Goal: Task Accomplishment & Management: Manage account settings

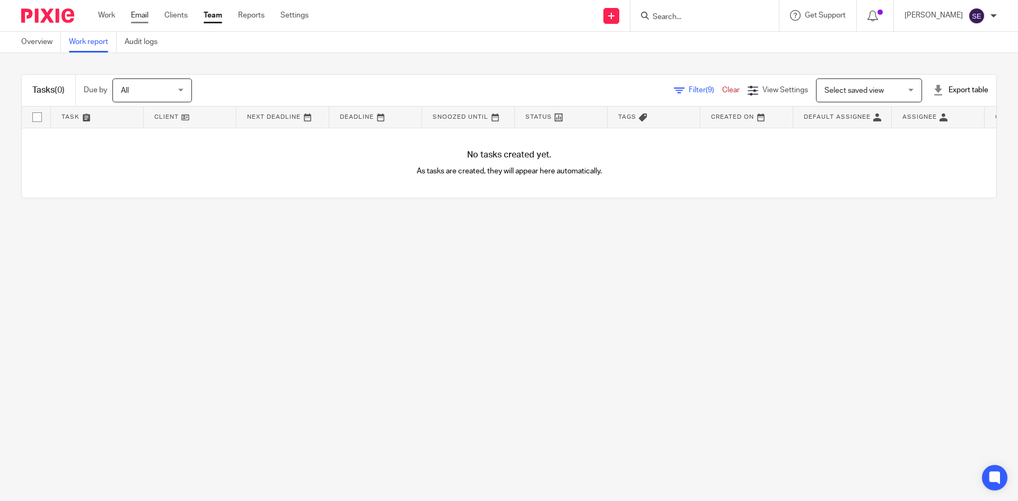
click at [132, 15] on link "Email" at bounding box center [139, 15] width 17 height 11
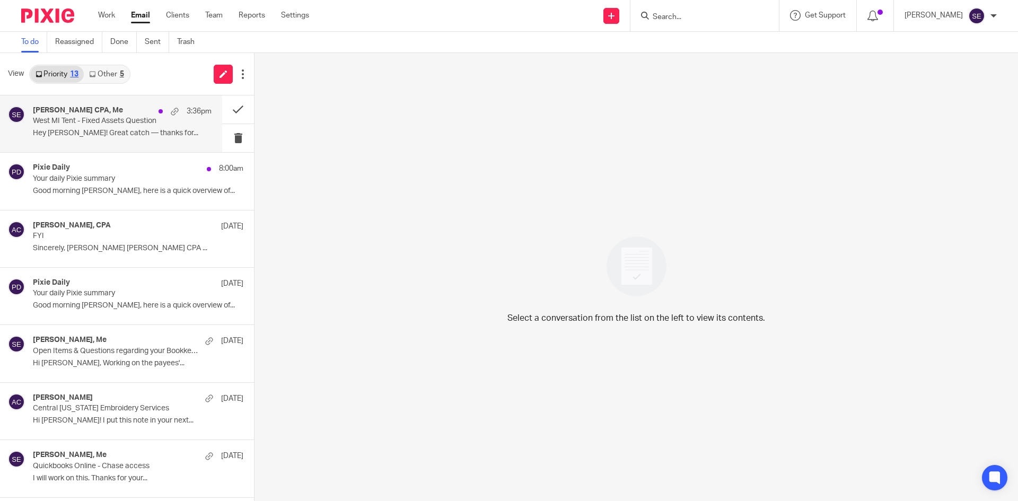
click at [124, 131] on p "Hey [PERSON_NAME]! Great catch — thanks for..." at bounding box center [122, 133] width 179 height 9
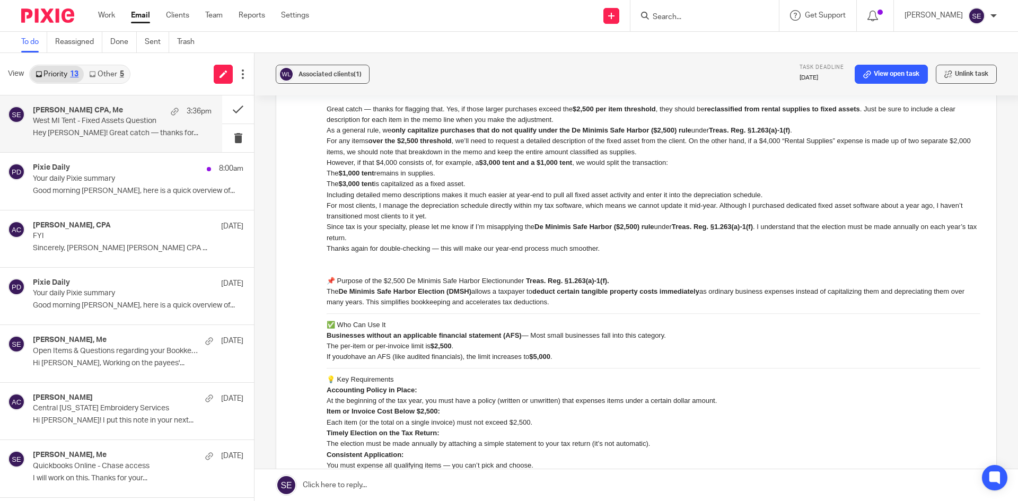
scroll to position [187, 0]
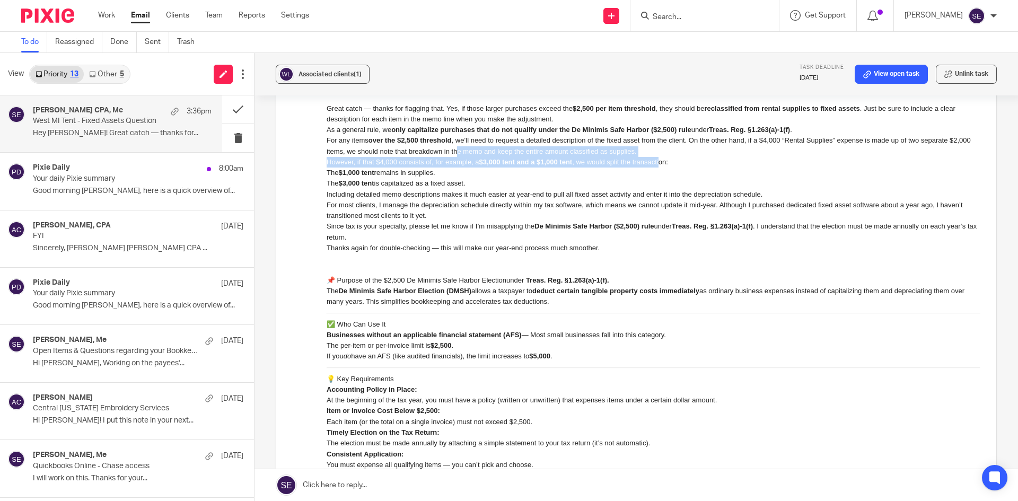
drag, startPoint x: 481, startPoint y: 149, endPoint x: 660, endPoint y: 165, distance: 179.4
click at [660, 165] on div "Hey Sarah! Great catch — thanks for flagging that. Yes, if those larger purchas…" at bounding box center [654, 167] width 654 height 172
click at [660, 165] on p "However, if that $4,000 consists of, for example, a $3,000 tent and a $1,000 te…" at bounding box center [654, 161] width 654 height 11
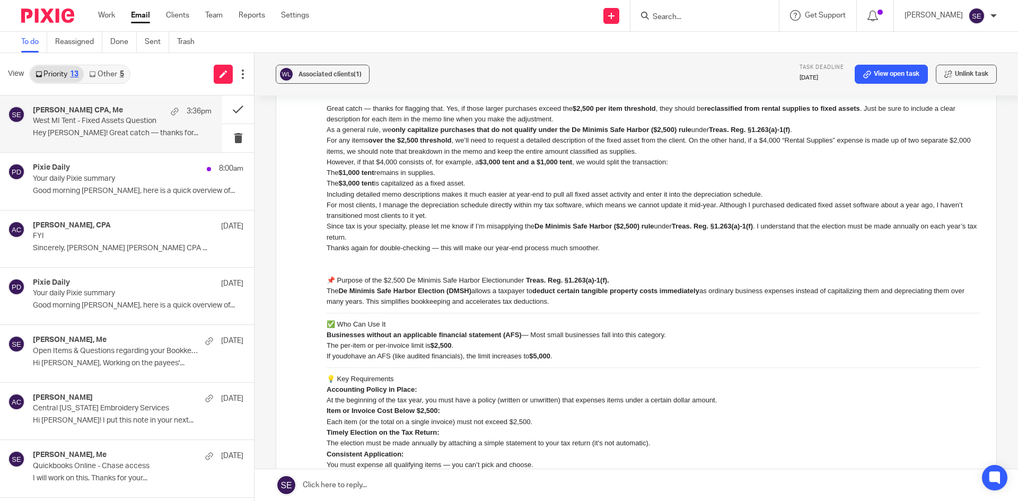
drag, startPoint x: 518, startPoint y: 178, endPoint x: 437, endPoint y: 159, distance: 83.8
click at [437, 159] on div "Hey Sarah! Great catch — thanks for flagging that. Yes, if those larger purchas…" at bounding box center [654, 167] width 654 height 172
click at [437, 159] on p "However, if that $4,000 consists of, for example, a $3,000 tent and a $1,000 te…" at bounding box center [654, 161] width 654 height 11
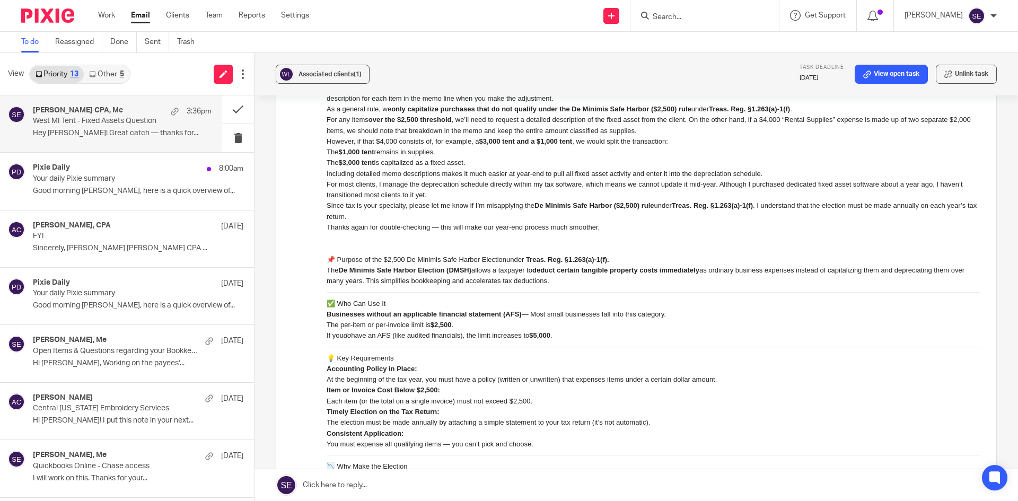
scroll to position [210, 0]
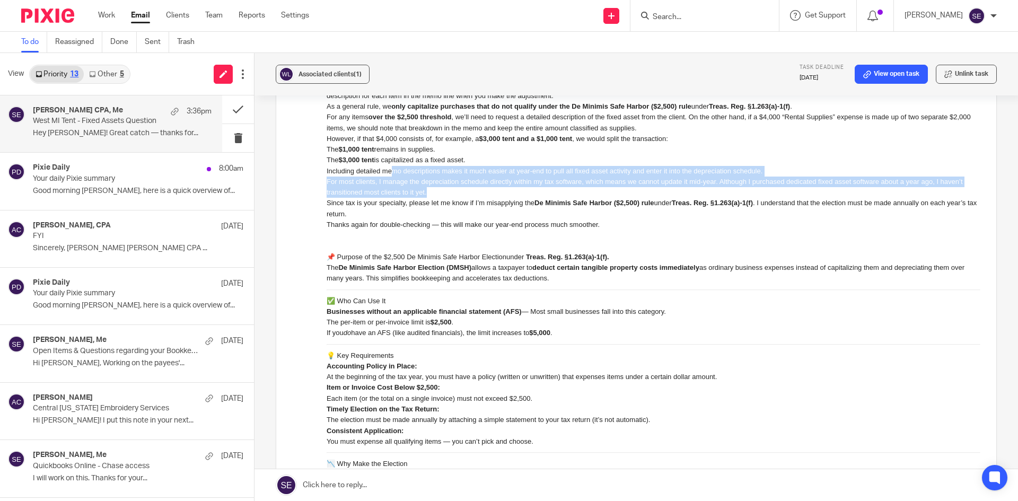
drag, startPoint x: 393, startPoint y: 169, endPoint x: 449, endPoint y: 192, distance: 61.0
click at [449, 192] on div "Hey Sarah! Great catch — thanks for flagging that. Yes, if those larger purchas…" at bounding box center [654, 144] width 654 height 172
click at [449, 192] on p "For most clients, I manage the depreciation schedule directly within my tax sof…" at bounding box center [654, 187] width 654 height 22
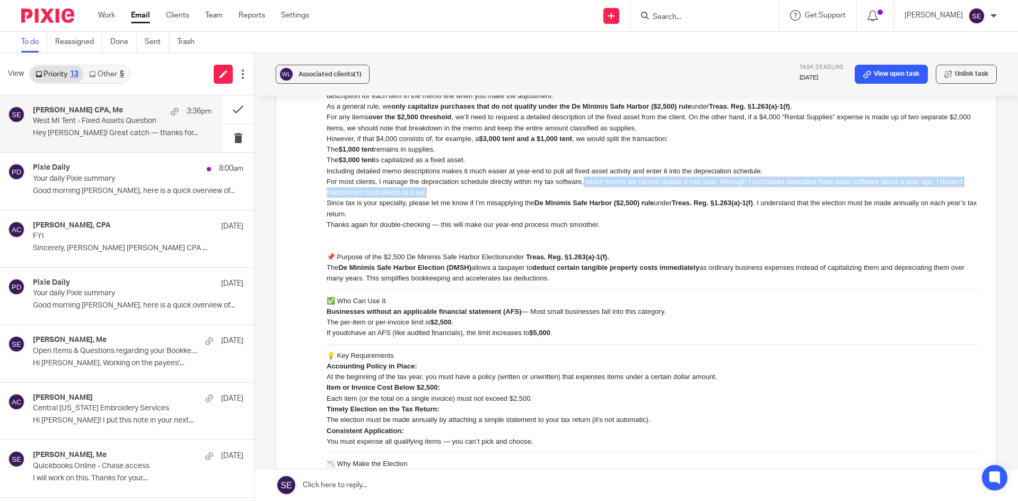
drag, startPoint x: 589, startPoint y: 189, endPoint x: 582, endPoint y: 185, distance: 9.0
click at [582, 185] on p "For most clients, I manage the depreciation schedule directly within my tax sof…" at bounding box center [654, 187] width 654 height 22
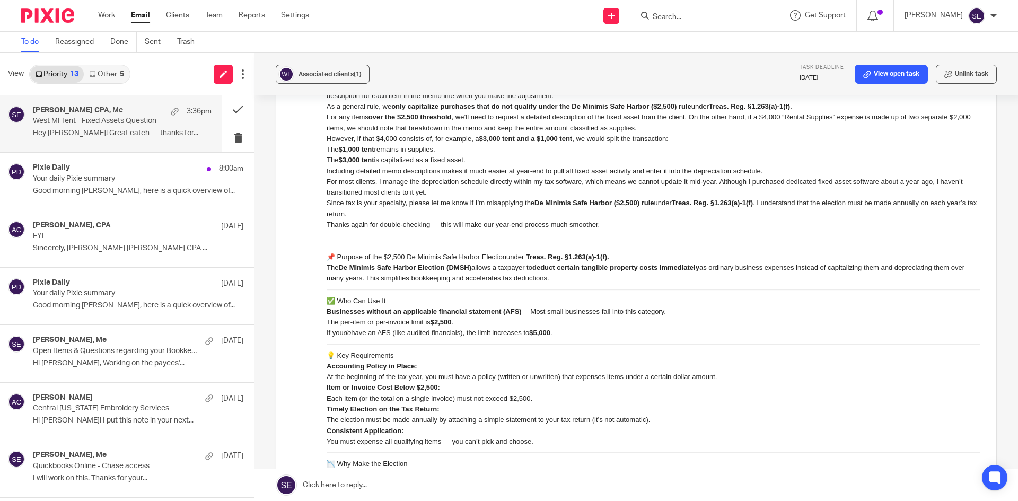
click at [512, 255] on span "under" at bounding box center [514, 256] width 17 height 8
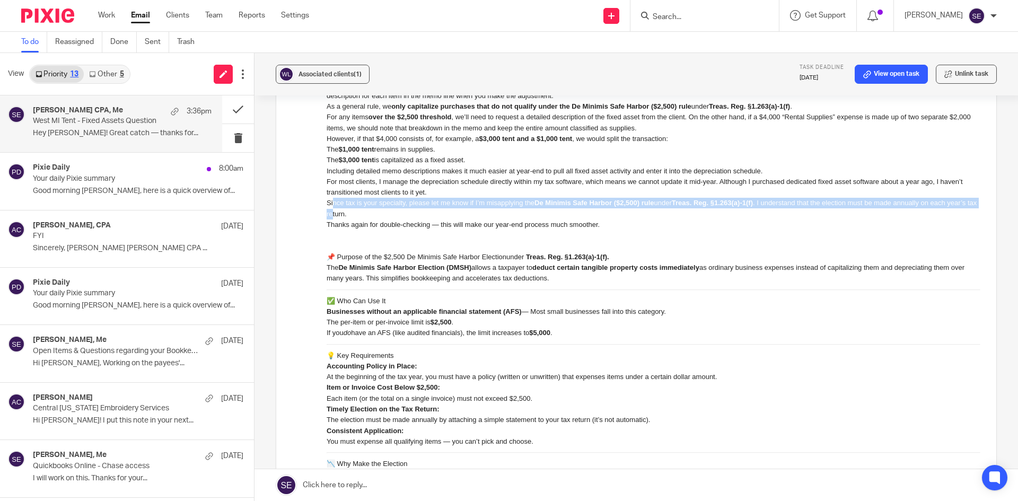
drag, startPoint x: 333, startPoint y: 204, endPoint x: 363, endPoint y: 210, distance: 30.5
click at [363, 210] on p "Since tax is your specialty, please let me know if I’m misapplying the De Minim…" at bounding box center [654, 208] width 654 height 22
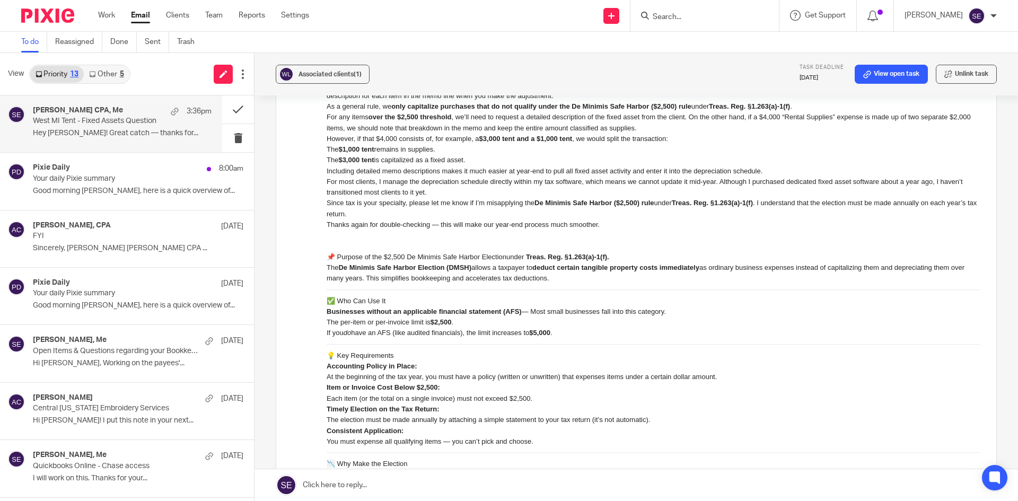
click at [397, 216] on p "Since tax is your specialty, please let me know if I’m misapplying the De Minim…" at bounding box center [654, 208] width 654 height 22
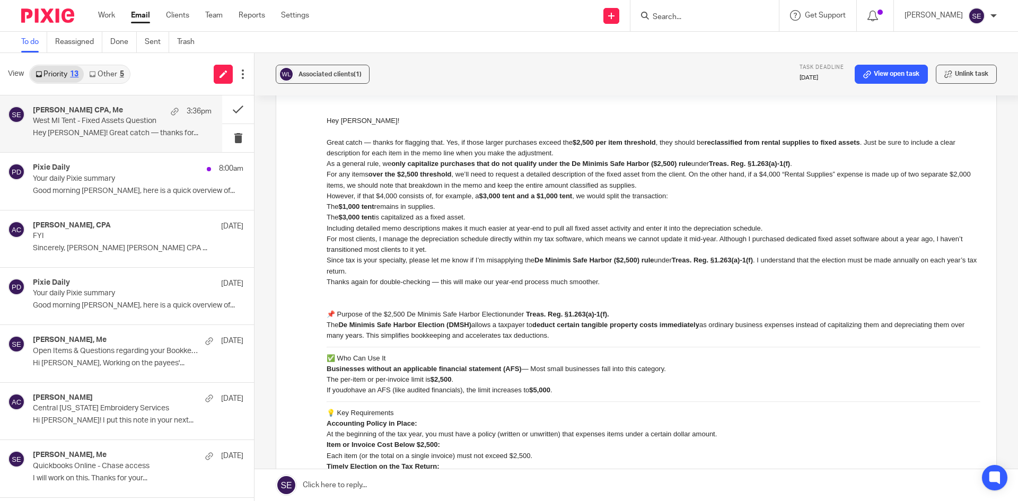
scroll to position [0, 0]
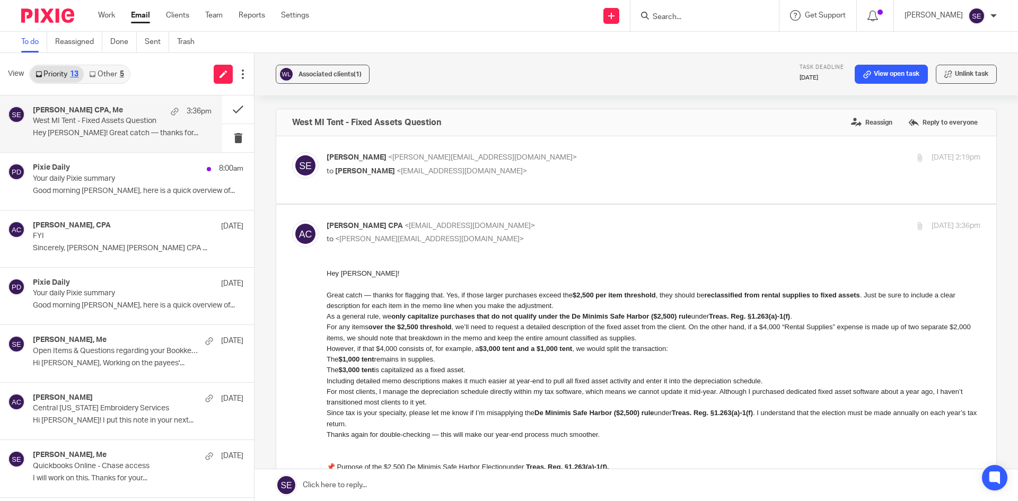
click at [684, 235] on p "to <sarah@amylcpa.com>" at bounding box center [545, 239] width 436 height 11
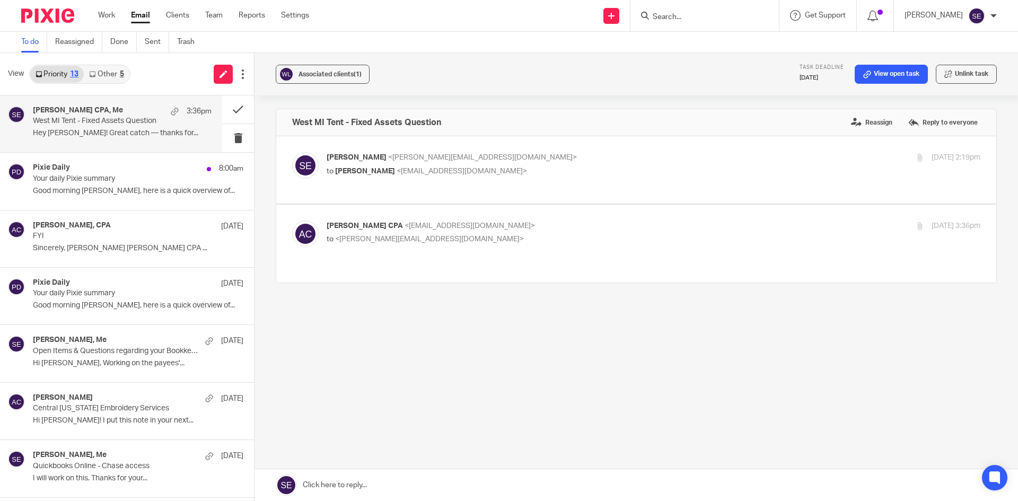
click at [633, 223] on div "Amy L Corfixsen CPA <amylcpa@gmail.com> to <sarah@amylcpa.com>" at bounding box center [545, 233] width 436 height 24
checkbox input "true"
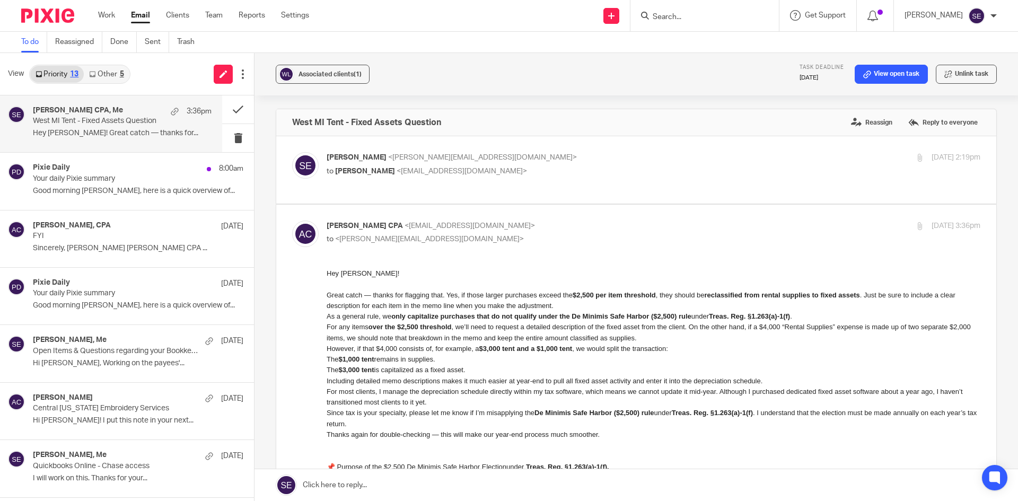
click at [930, 132] on div "West MI Tent - Fixed Assets Question Reassign Reply to everyone" at bounding box center [636, 122] width 720 height 27
click at [926, 124] on label "Reply to everyone" at bounding box center [942, 123] width 75 height 16
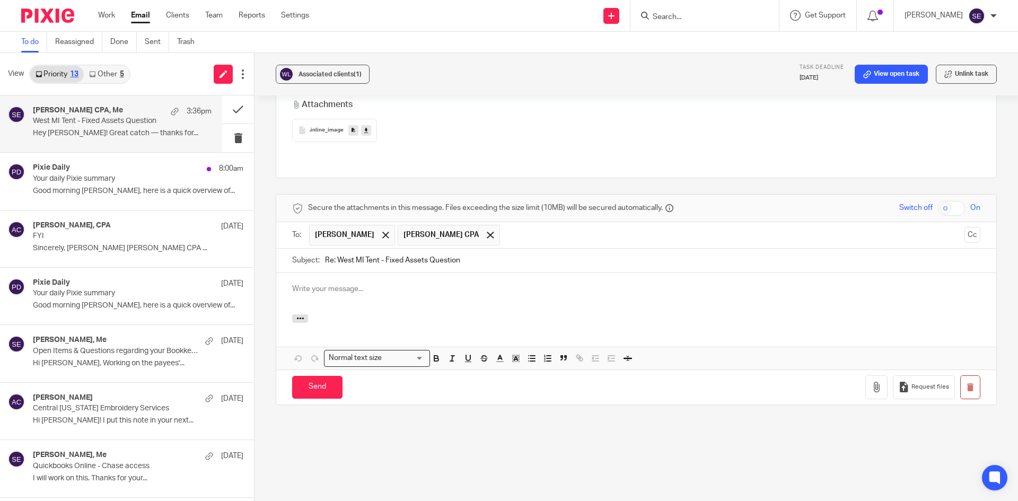
scroll to position [1190, 0]
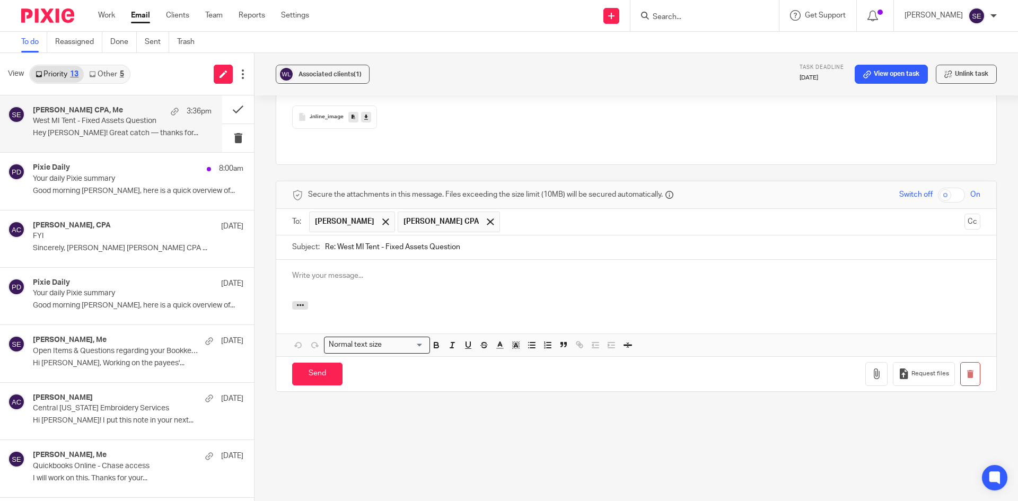
click at [343, 270] on p at bounding box center [636, 275] width 688 height 11
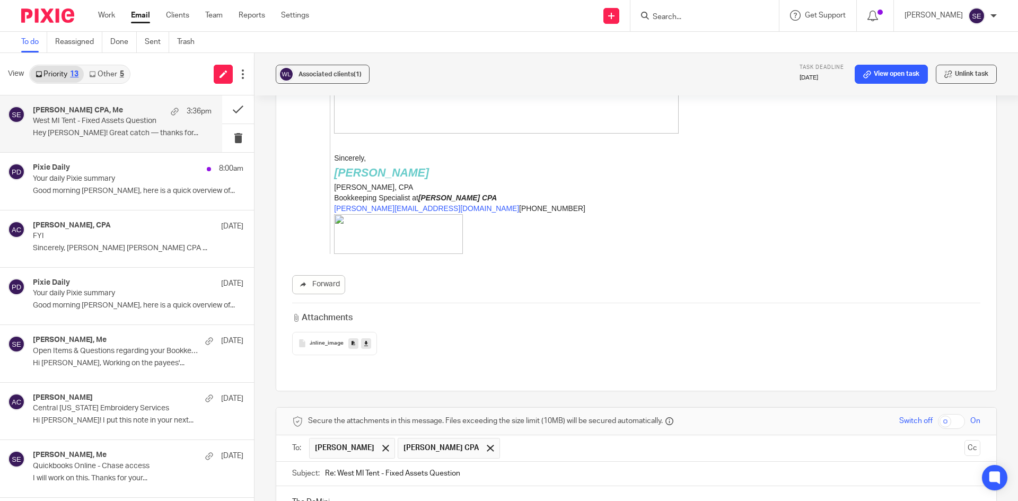
scroll to position [964, 0]
click at [285, 486] on div "The DeMinimis election looks right" at bounding box center [636, 506] width 720 height 41
click at [919, 486] on div "Thanks for providing so much information! I went back to look, and it turns out…" at bounding box center [636, 506] width 720 height 41
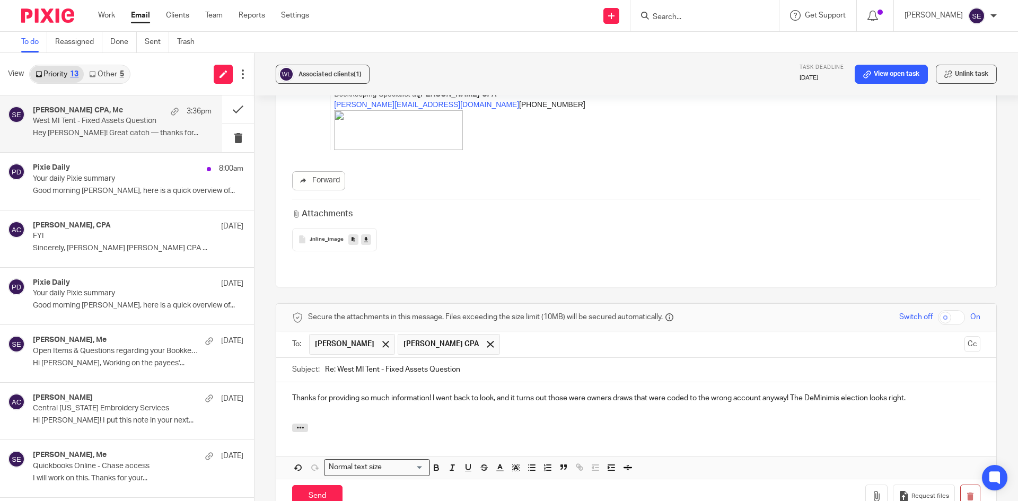
scroll to position [1068, 0]
click at [489, 392] on p "Thanks for providing so much information! I went back to look, and it turns out…" at bounding box center [636, 397] width 688 height 11
click at [494, 392] on p "Thanks for providing so much information! I went back to look, and it turns out…" at bounding box center [636, 397] width 688 height 11
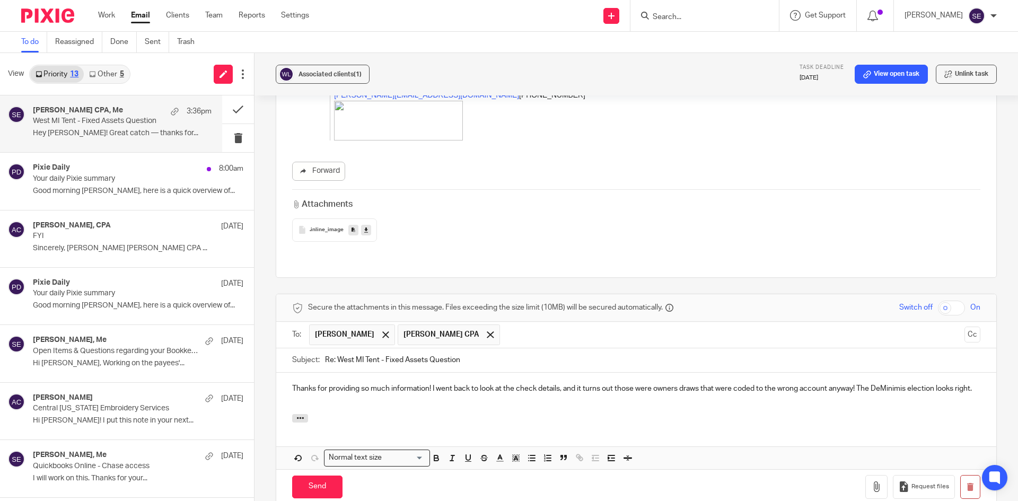
scroll to position [1078, 0]
click at [329, 475] on input "Send" at bounding box center [317, 486] width 50 height 23
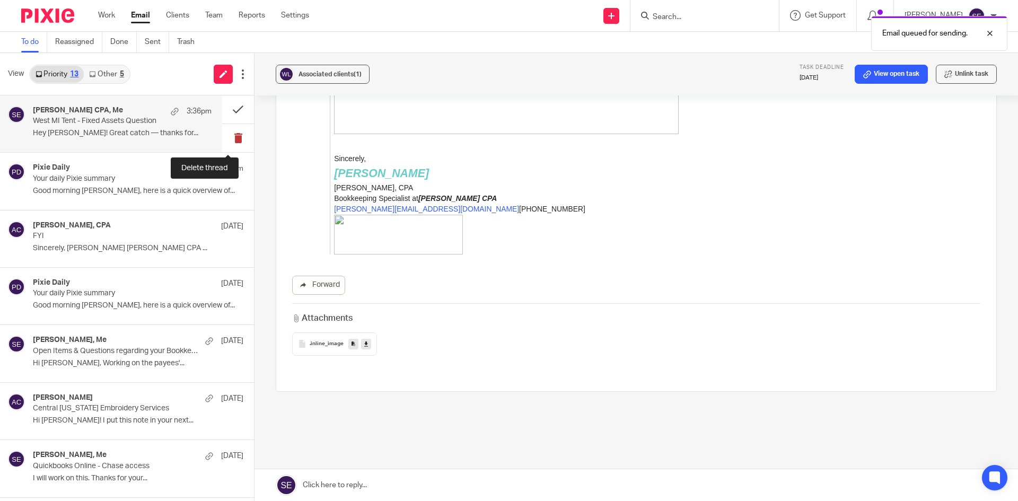
click at [222, 144] on button at bounding box center [238, 138] width 32 height 28
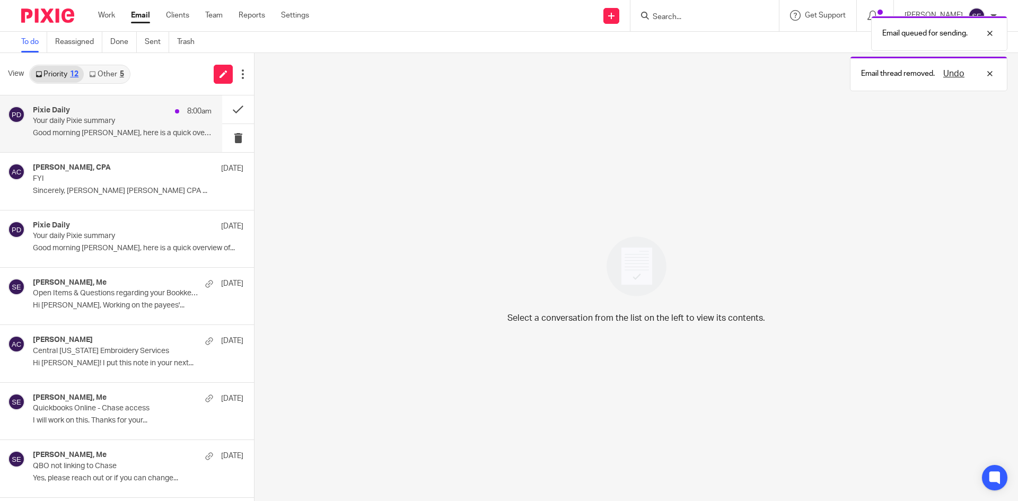
click at [143, 131] on p "Good morning Sarah, here is a quick overview of..." at bounding box center [122, 133] width 179 height 9
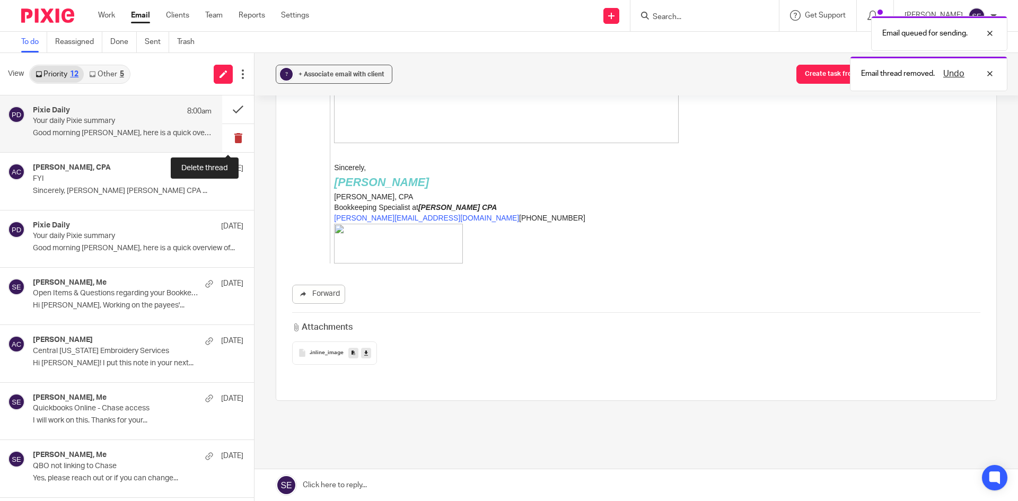
click at [222, 132] on button at bounding box center [238, 138] width 32 height 28
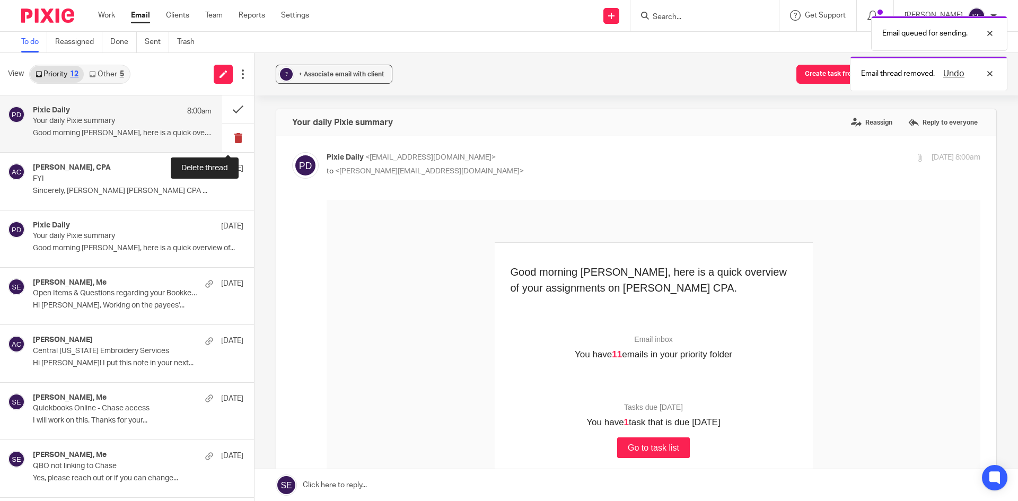
scroll to position [0, 0]
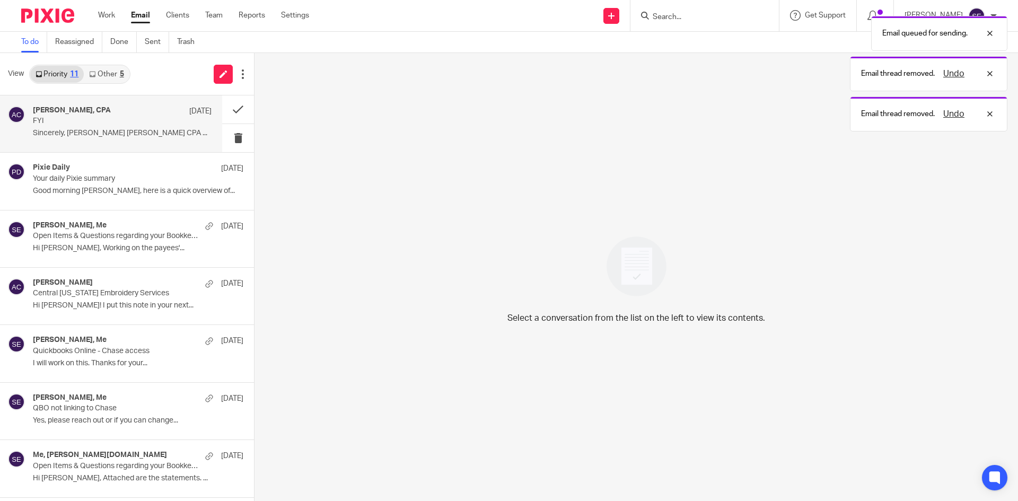
click at [108, 135] on p "Sincerely, Amy Amy L Corfixsen CPA ..." at bounding box center [122, 133] width 179 height 9
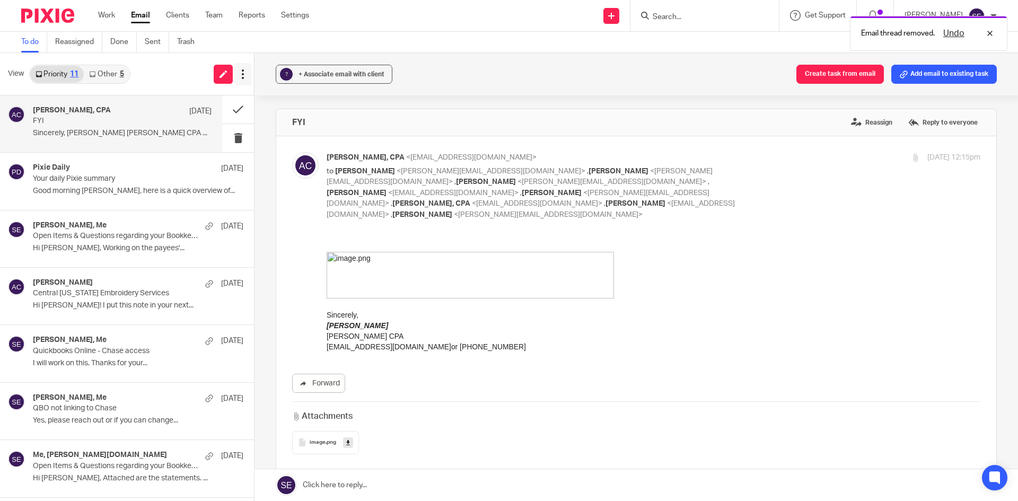
click at [244, 73] on icon at bounding box center [242, 74] width 11 height 11
click at [119, 139] on div "Amy L Corfixsen, CPA Oct 10 FYI Sincerely, Amy Amy L Corfixsen CPA ..." at bounding box center [122, 124] width 179 height 36
click at [16, 76] on span "View" at bounding box center [16, 73] width 16 height 11
click at [119, 73] on link "Other 5" at bounding box center [106, 74] width 45 height 17
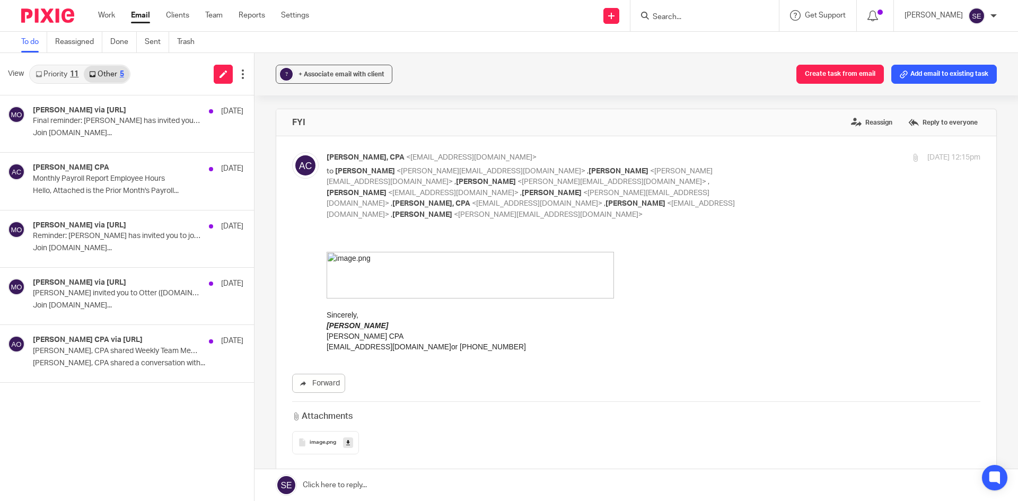
click at [51, 73] on link "Priority 11" at bounding box center [57, 74] width 54 height 17
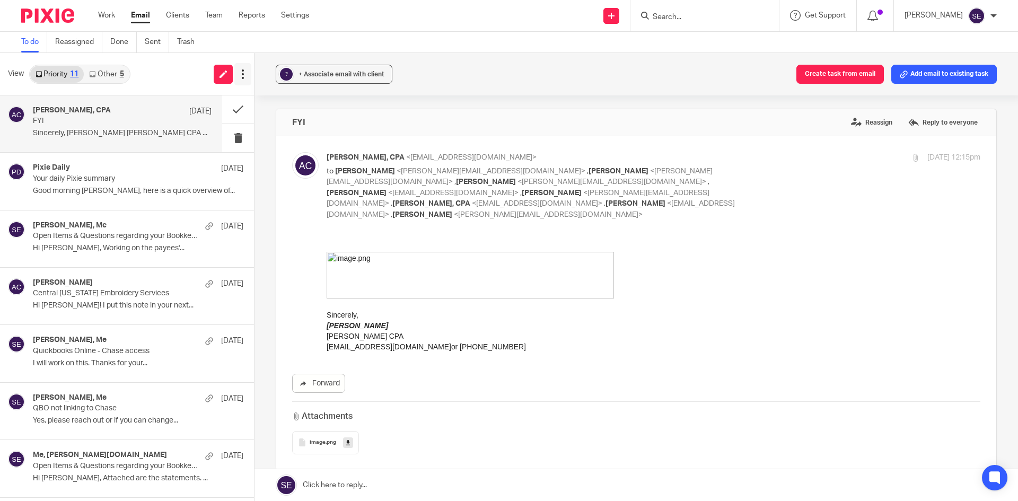
click at [239, 72] on icon at bounding box center [242, 74] width 11 height 11
click at [125, 183] on p "Your daily Pixie summary" at bounding box center [104, 178] width 143 height 9
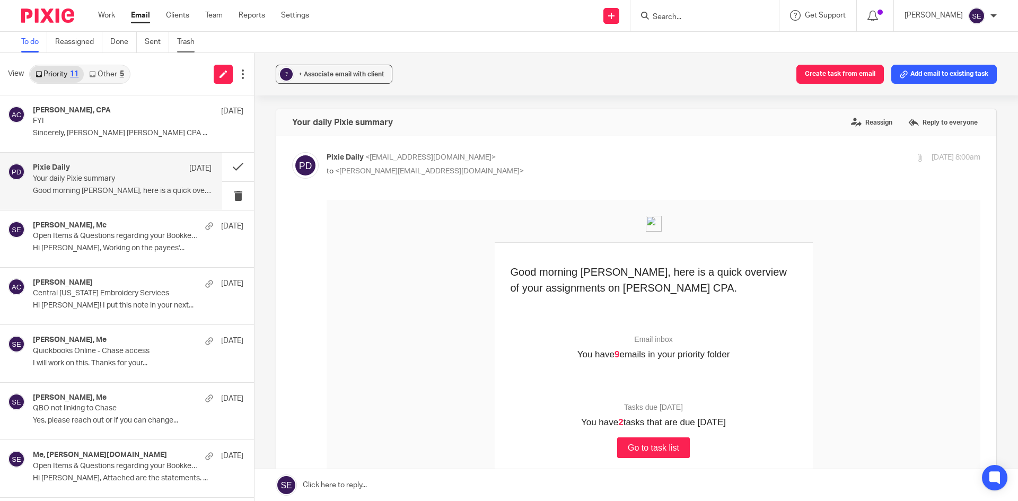
click at [187, 39] on link "Trash" at bounding box center [189, 42] width 25 height 21
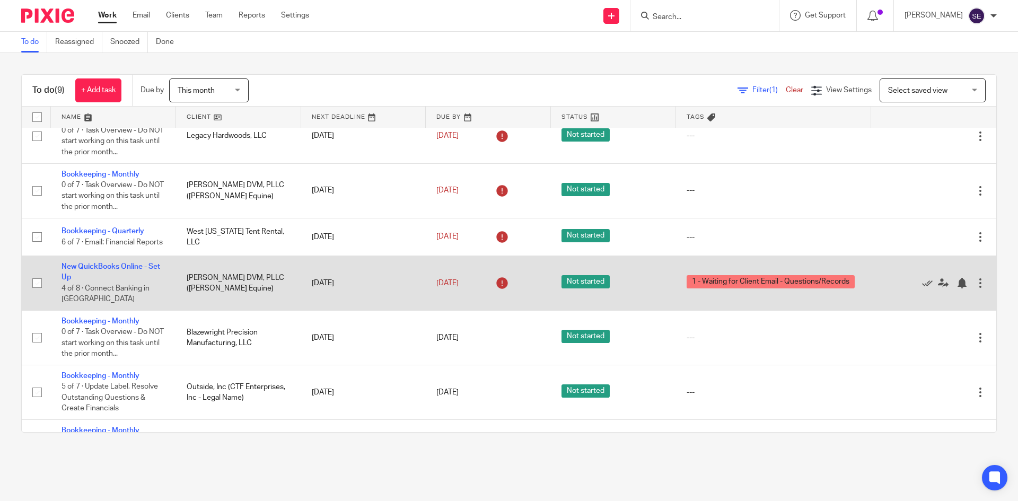
scroll to position [72, 0]
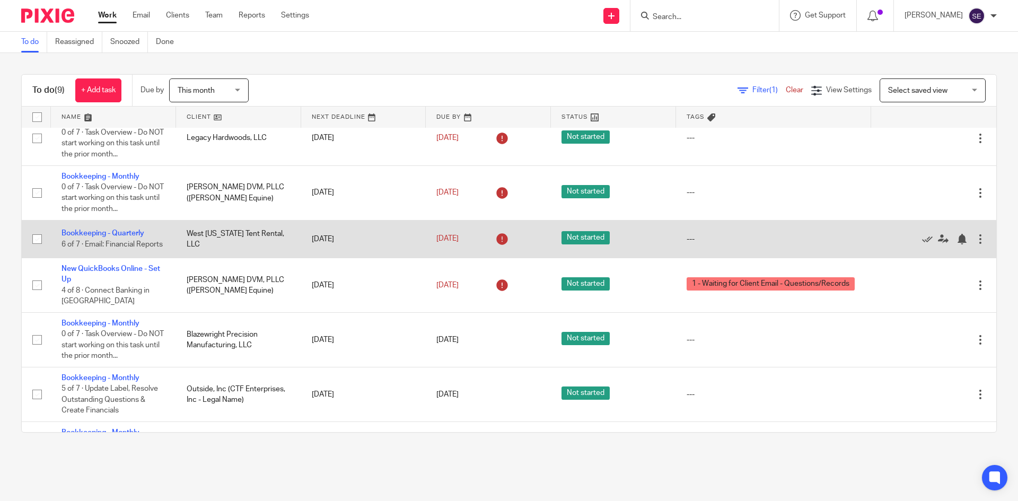
click at [221, 233] on td "West Michigan Tent Rental, LLC" at bounding box center [238, 239] width 125 height 38
click at [117, 225] on td "Bookkeeping - Quarterly 6 of 7 · Email: Financial Reports" at bounding box center [113, 239] width 125 height 38
click at [117, 232] on link "Bookkeeping - Quarterly" at bounding box center [102, 233] width 83 height 7
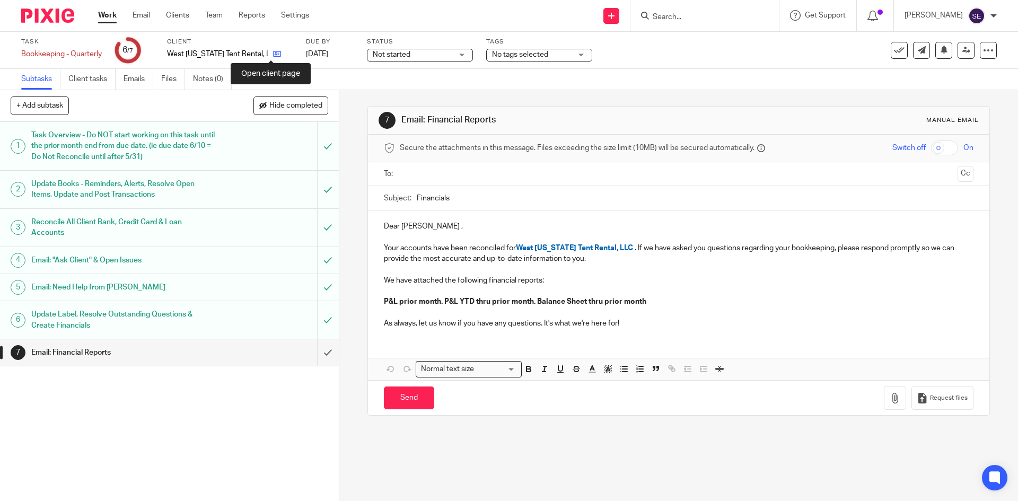
click at [275, 52] on icon at bounding box center [277, 54] width 8 height 8
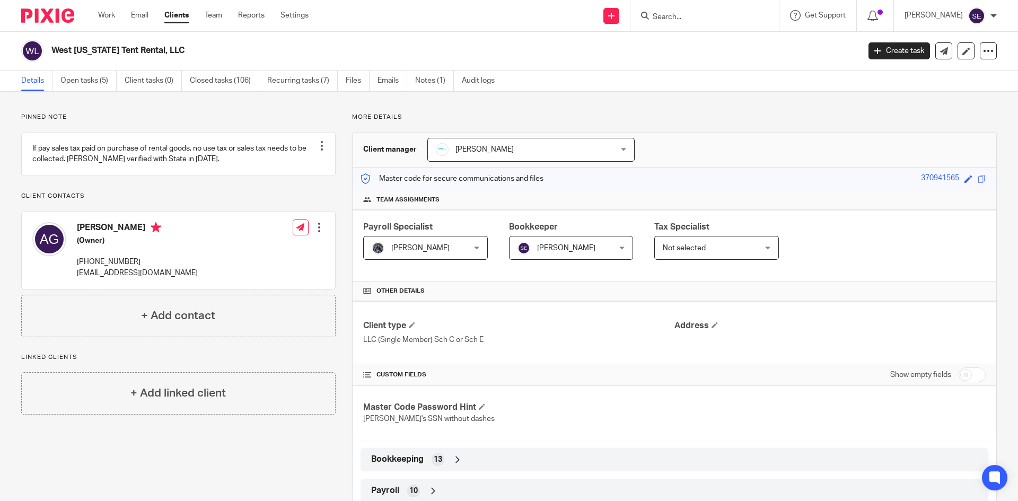
scroll to position [125, 0]
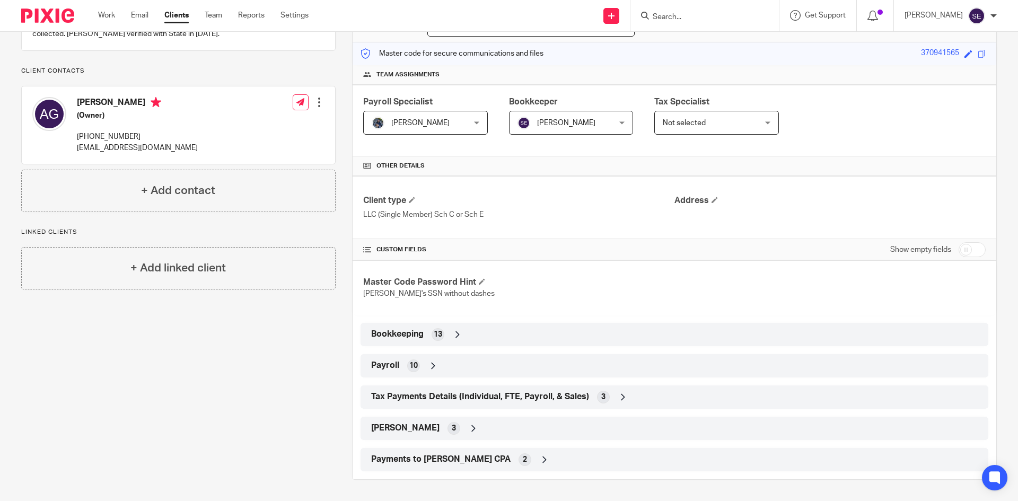
click at [485, 324] on div "Bookkeeping 13" at bounding box center [674, 334] width 628 height 23
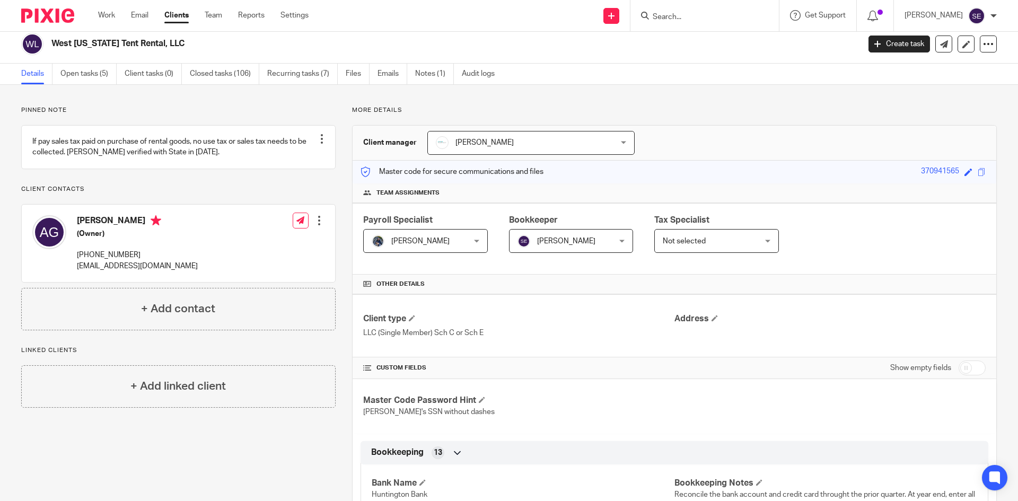
scroll to position [0, 0]
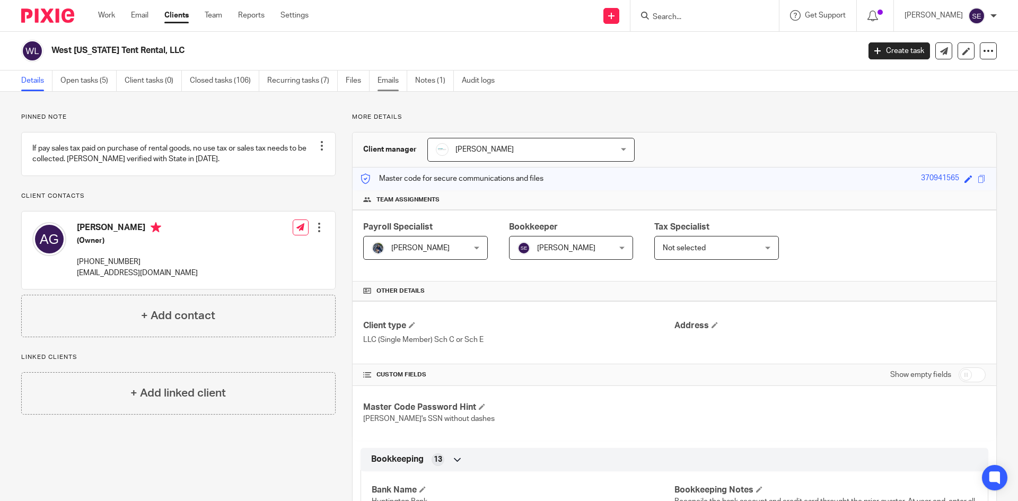
click at [398, 87] on link "Emails" at bounding box center [392, 81] width 30 height 21
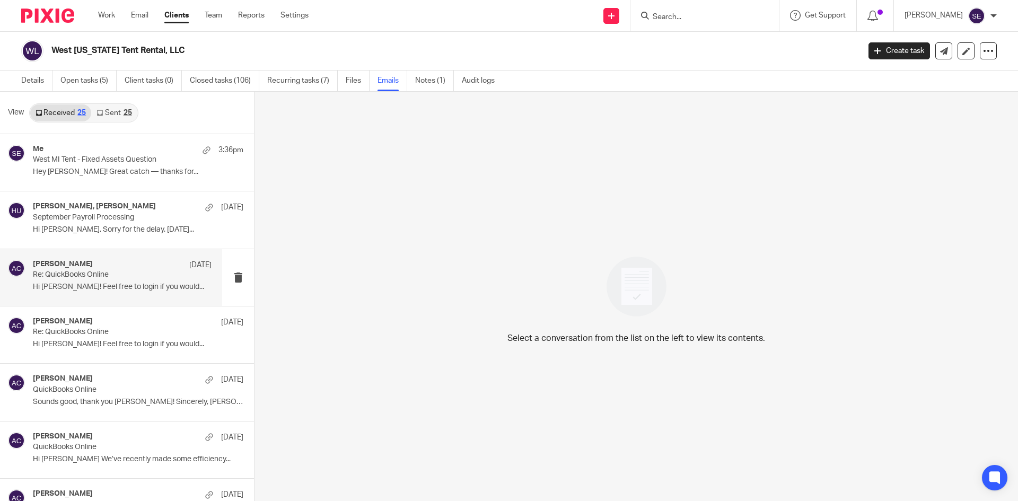
click at [97, 286] on p "Hi [PERSON_NAME]! Feel free to login if you would..." at bounding box center [122, 287] width 179 height 9
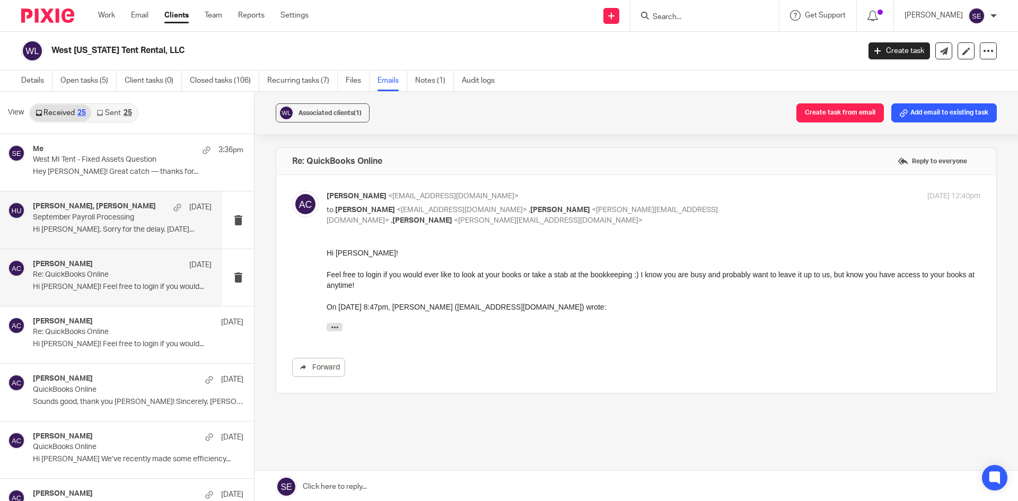
click at [132, 224] on div "[PERSON_NAME], [PERSON_NAME] Oct [DATE] Payroll Processing Hi [PERSON_NAME], So…" at bounding box center [122, 220] width 179 height 36
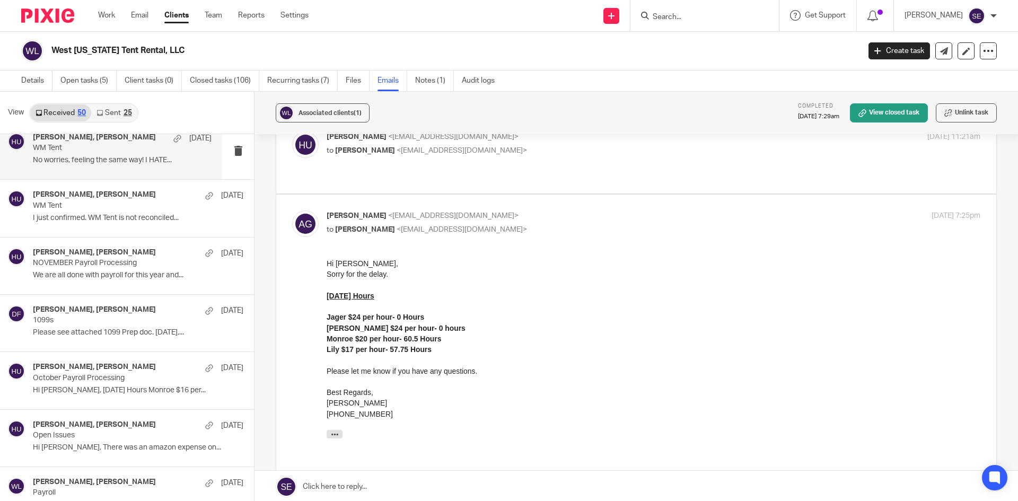
scroll to position [1081, 0]
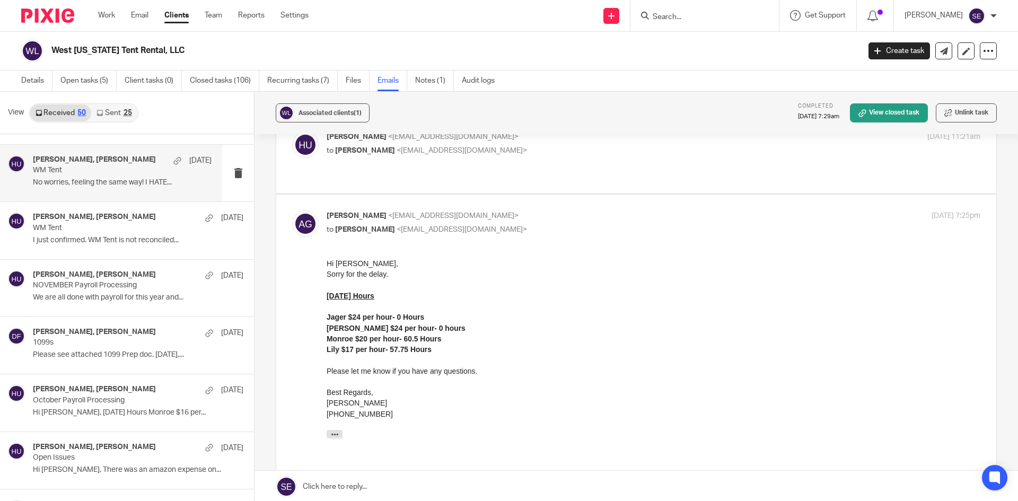
click at [135, 179] on p "No worries, feeling the same way! I HATE..." at bounding box center [122, 182] width 179 height 9
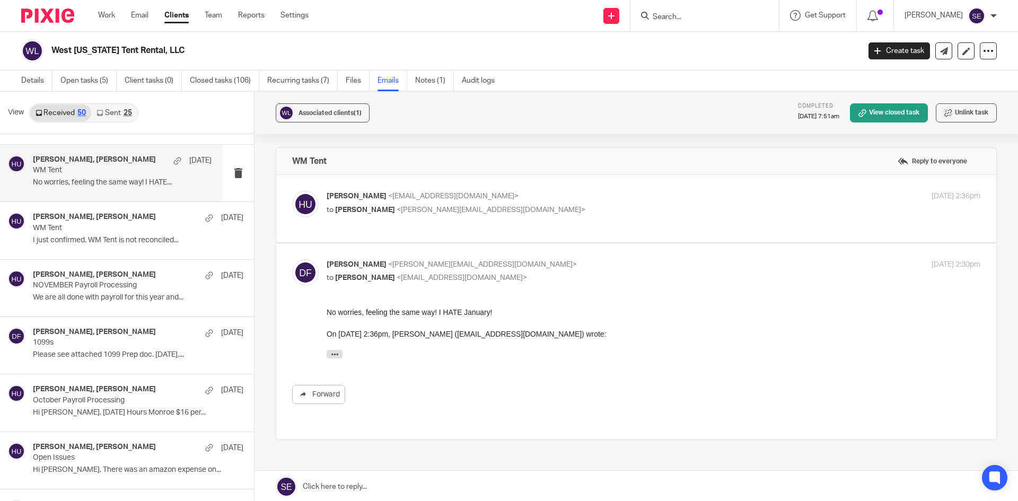
scroll to position [0, 0]
click at [450, 213] on span "<donna@amylcpa.com>" at bounding box center [491, 209] width 189 height 7
checkbox input "true"
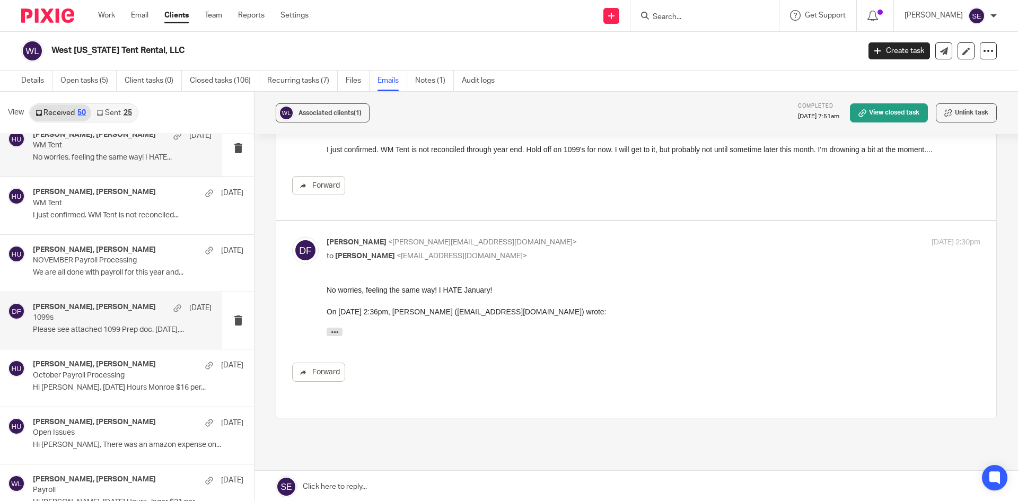
scroll to position [1106, 0]
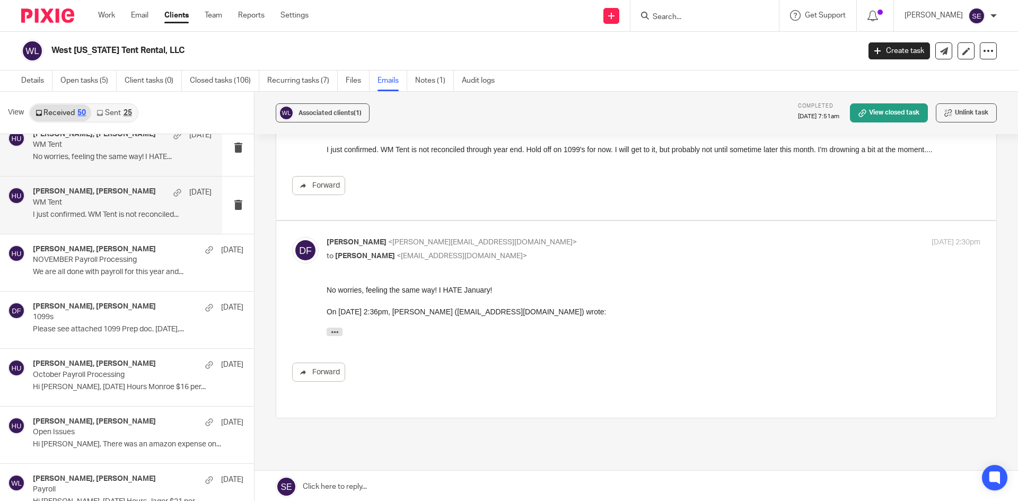
click at [85, 207] on p "WM Tent" at bounding box center [104, 202] width 143 height 9
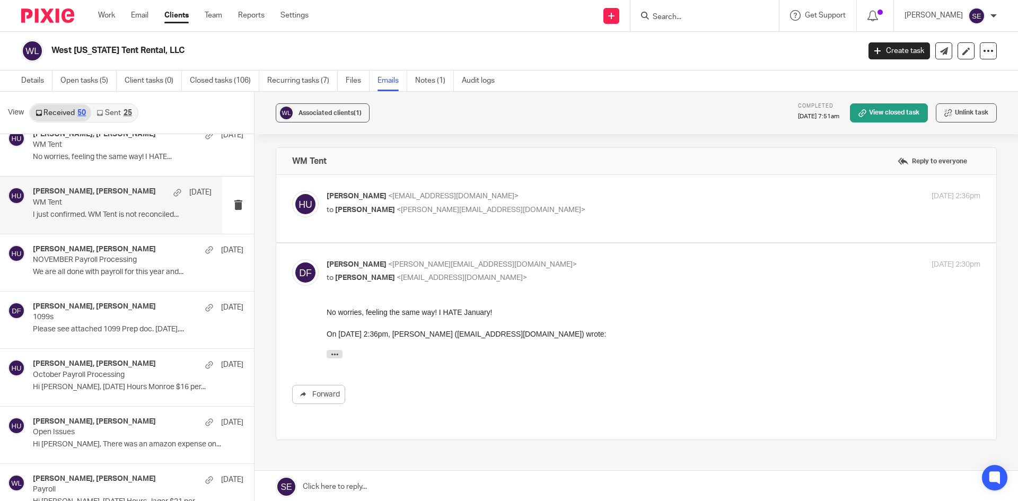
scroll to position [0, 0]
click at [427, 234] on label at bounding box center [636, 208] width 720 height 67
click at [292, 191] on input "checkbox" at bounding box center [292, 190] width 1 height 1
checkbox input "true"
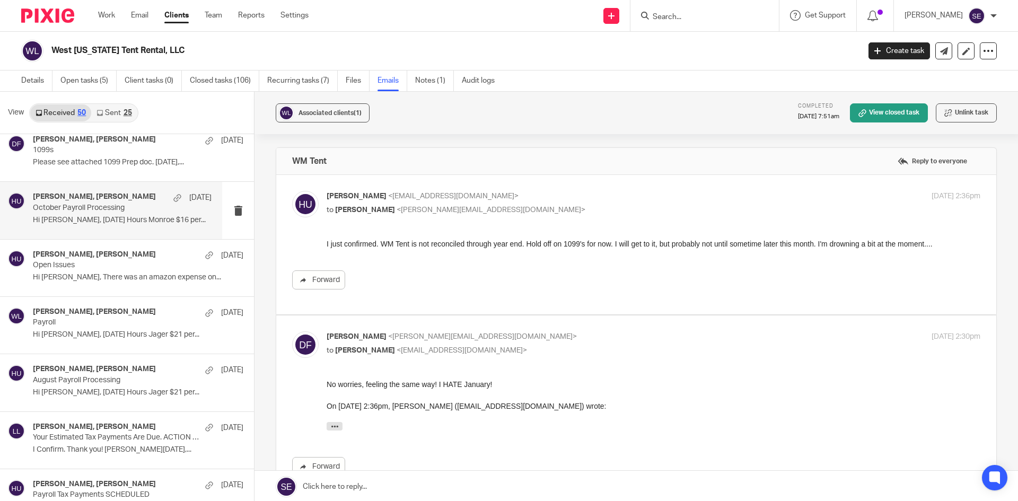
scroll to position [1274, 0]
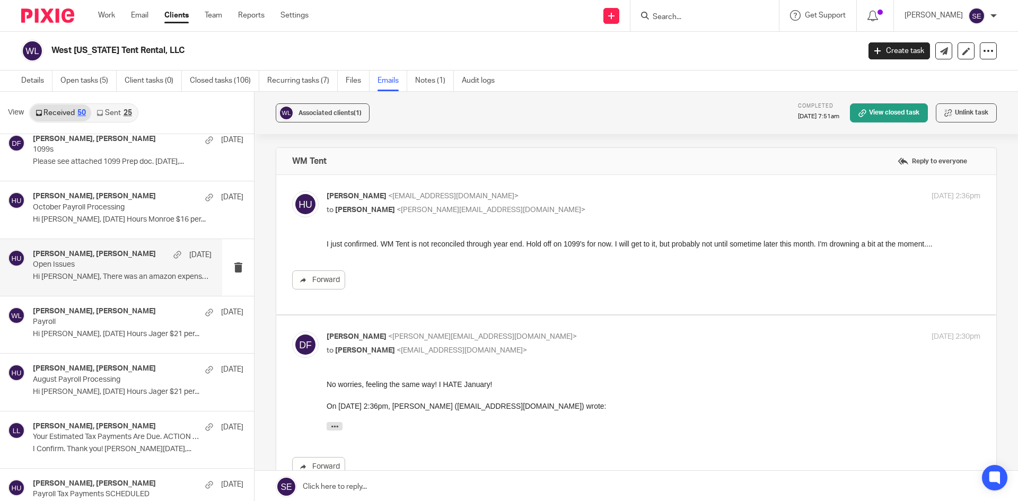
click at [106, 280] on p "Hi Holly, There was an amazon expense on..." at bounding box center [122, 276] width 179 height 9
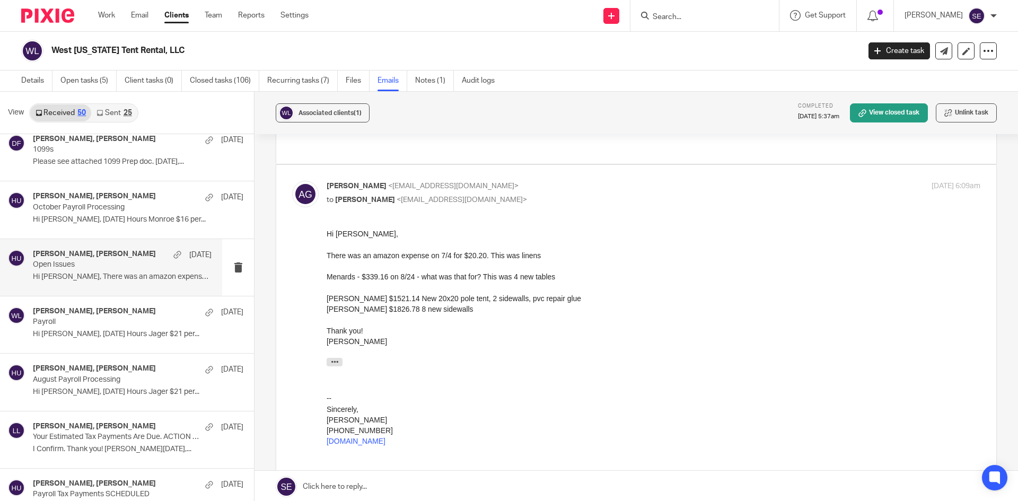
scroll to position [236, 0]
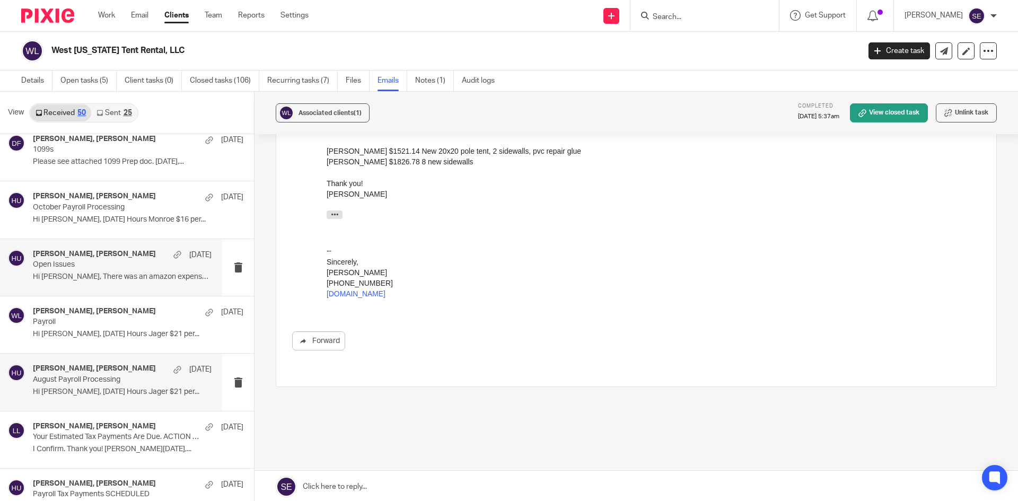
click at [91, 373] on h4 "Grifhorst, Aaron, Holly Utting" at bounding box center [94, 368] width 123 height 9
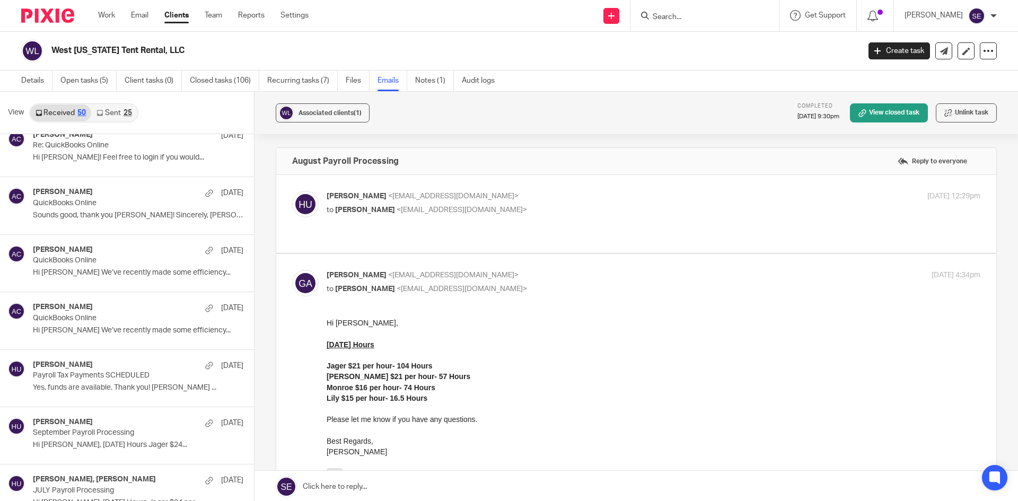
scroll to position [0, 0]
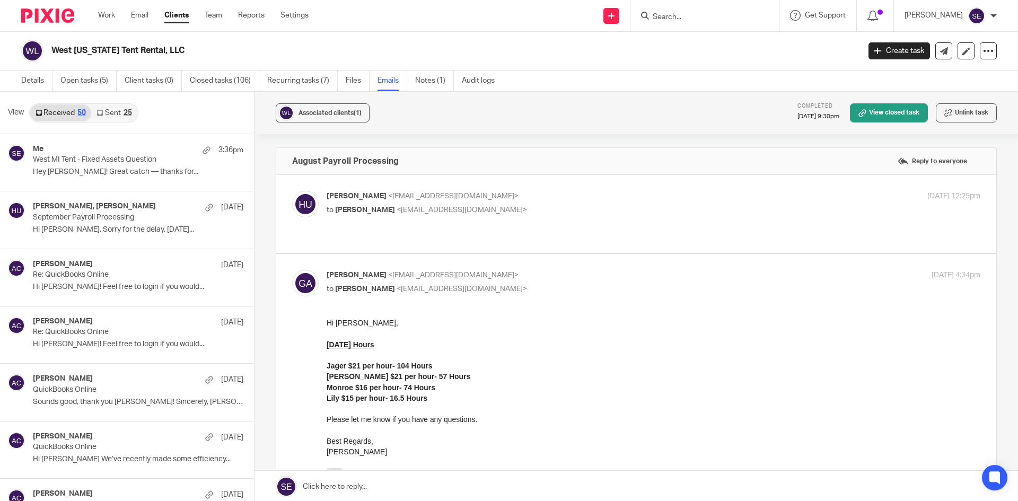
click at [108, 113] on link "Sent 25" at bounding box center [114, 112] width 46 height 17
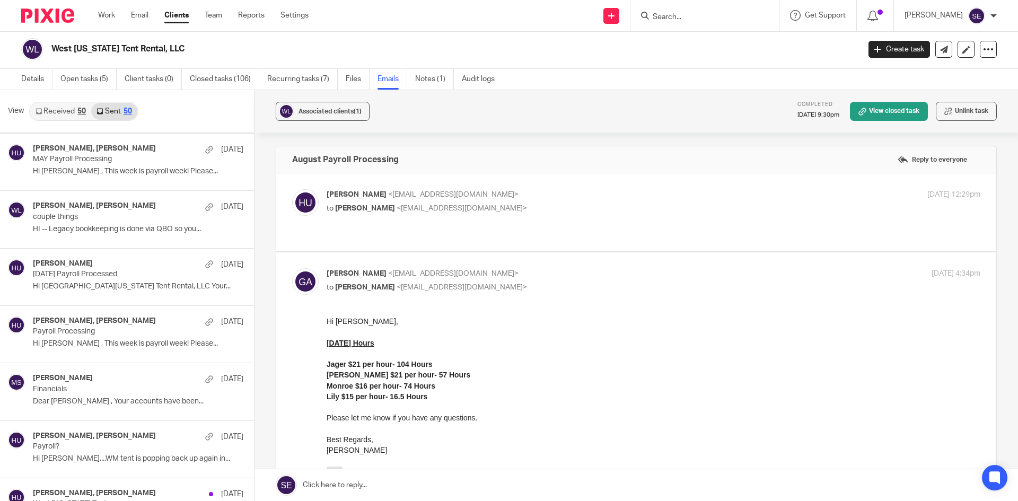
scroll to position [1263, 0]
click at [111, 208] on h4 "Michelle Stuyvesant, Holly Utting" at bounding box center [94, 205] width 123 height 9
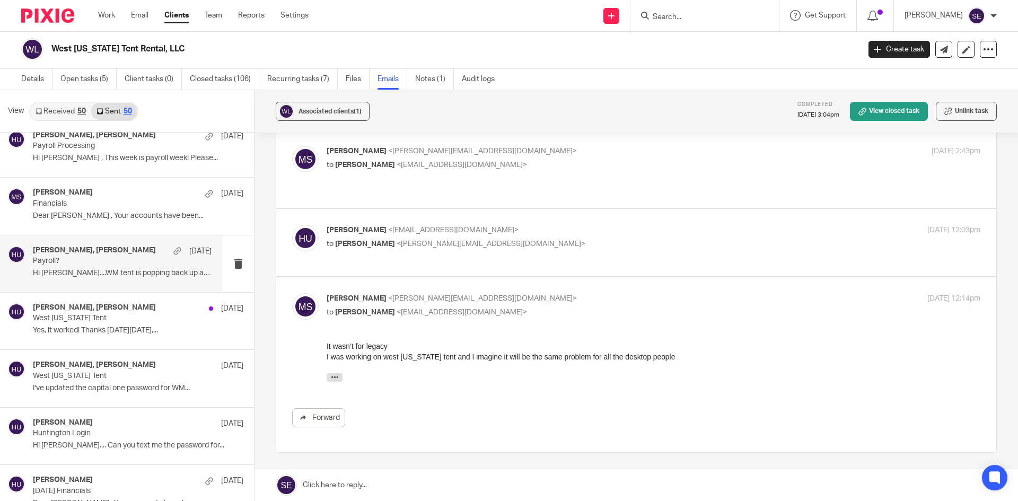
scroll to position [1449, 0]
click at [140, 287] on div "Aaron Grifhorst, Holly Utting Mar 30 Payroll? Hi Aaron....WM tent is popping ba…" at bounding box center [111, 263] width 222 height 57
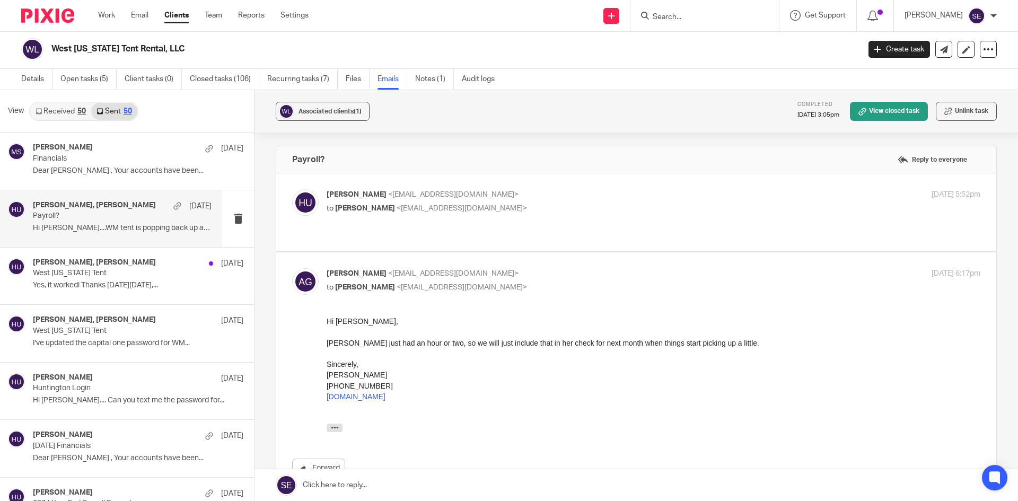
scroll to position [1493, 0]
click at [108, 355] on div "Michelle Stuyvesant, Holly Utting Mar 11 West Michigan Tent I've updated the ca…" at bounding box center [111, 333] width 222 height 57
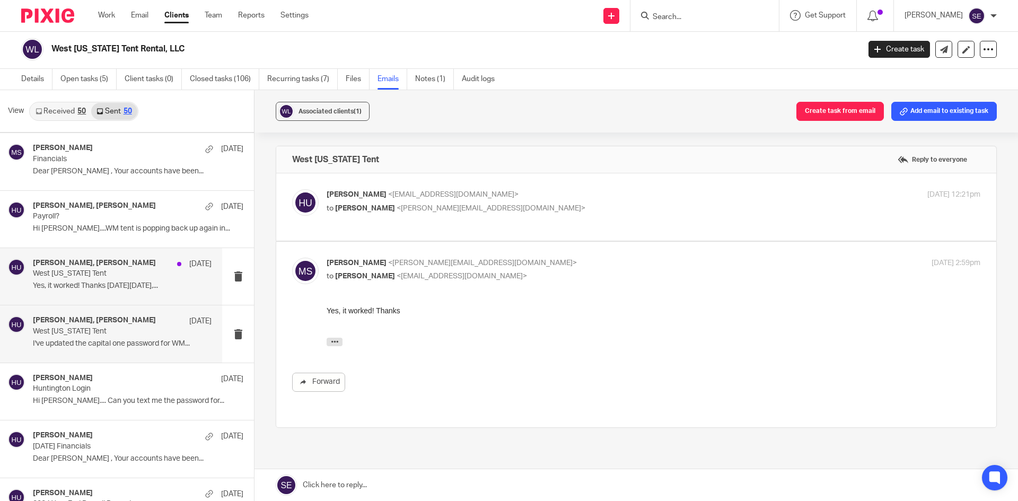
scroll to position [0, 0]
click at [84, 294] on div "Michelle Stuyvesant, Holly Utting Mar 17 West Michigan Tent Yes, it worked! Tha…" at bounding box center [122, 277] width 179 height 36
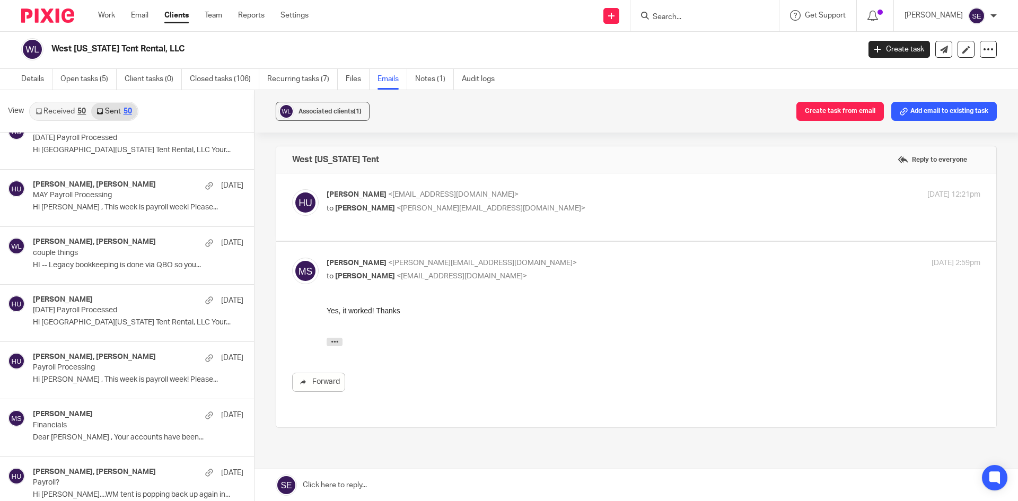
scroll to position [1226, 0]
click at [91, 259] on div "Michelle Stuyvesant, Holly Utting May 10 couple things HI -- Legacy bookkeeping…" at bounding box center [122, 256] width 179 height 36
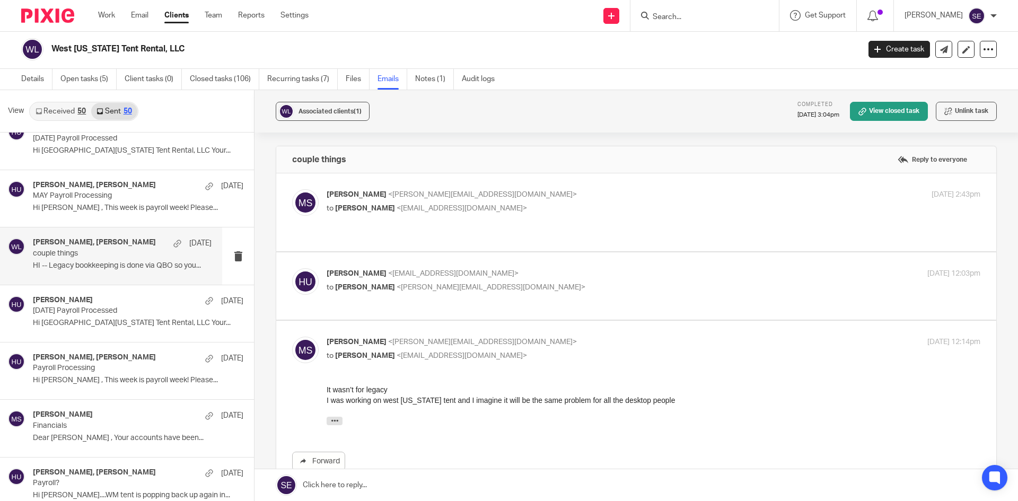
scroll to position [0, 0]
click at [461, 284] on span "<michelle@amylcpa.com>" at bounding box center [491, 287] width 189 height 7
checkbox input "true"
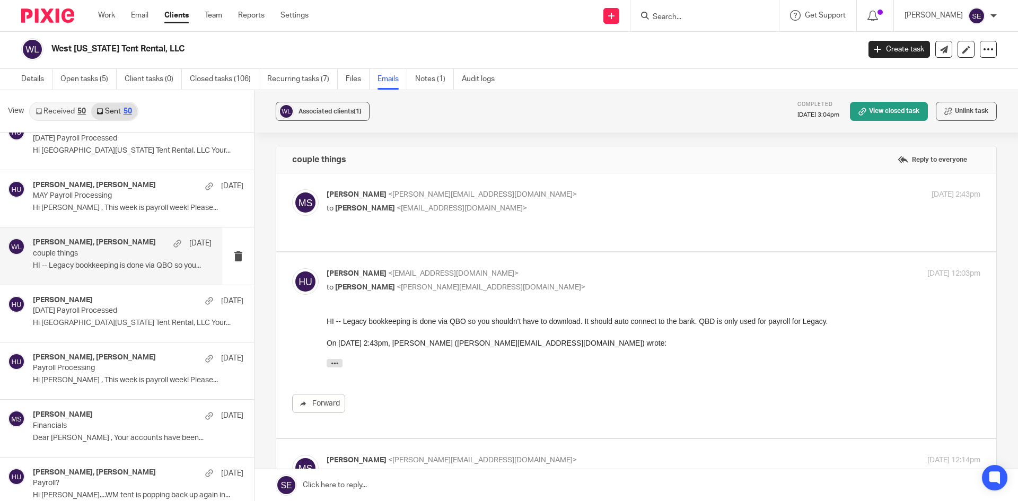
click at [498, 204] on p "to Holly Utting <hollyutting@gmail.com>" at bounding box center [545, 208] width 436 height 11
checkbox input "true"
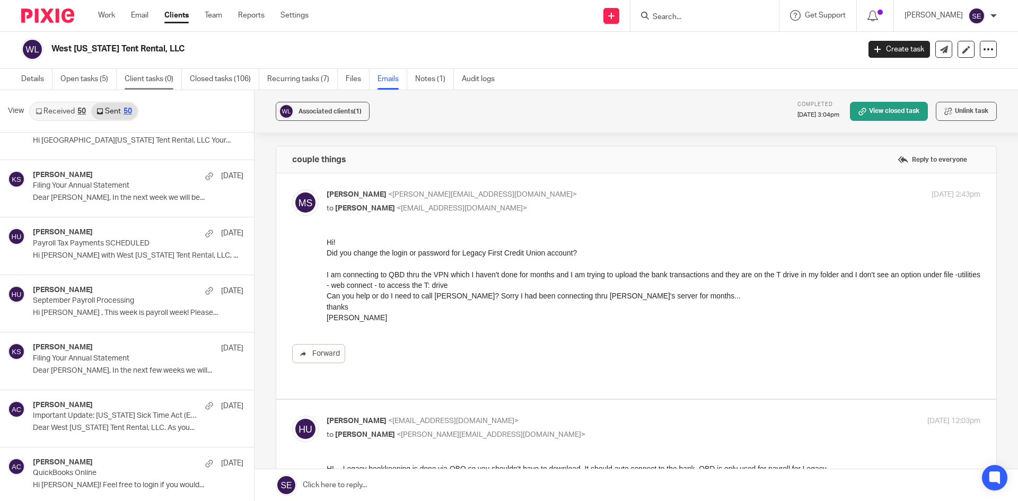
scroll to position [131, 0]
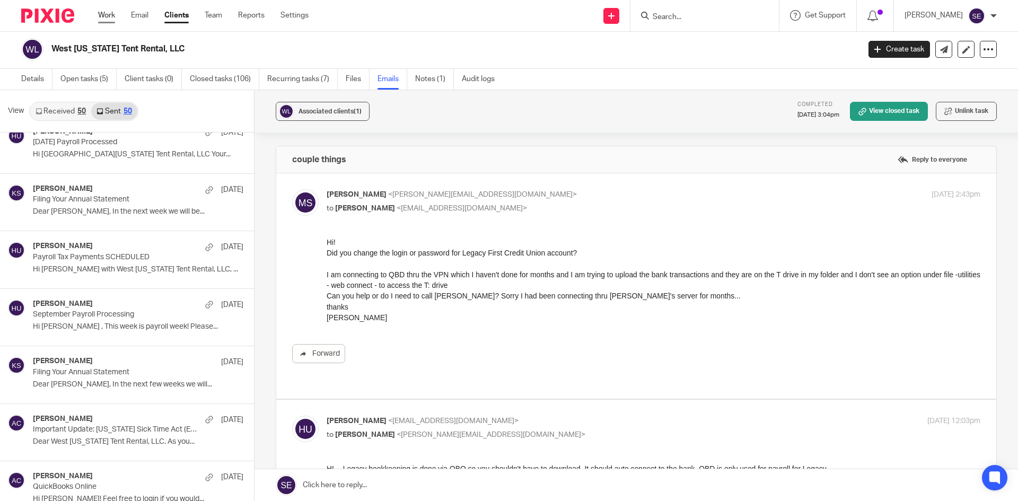
click at [114, 16] on link "Work" at bounding box center [106, 15] width 17 height 11
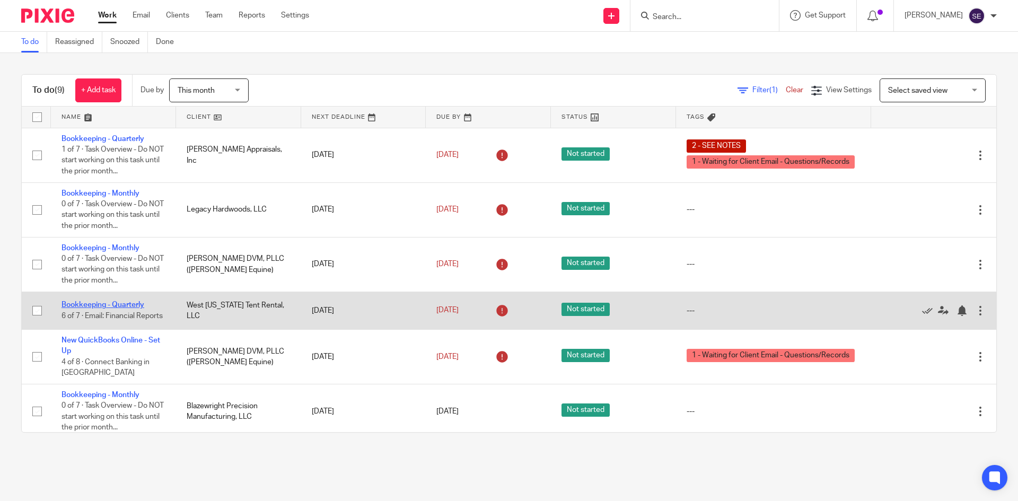
click at [81, 303] on link "Bookkeeping - Quarterly" at bounding box center [102, 304] width 83 height 7
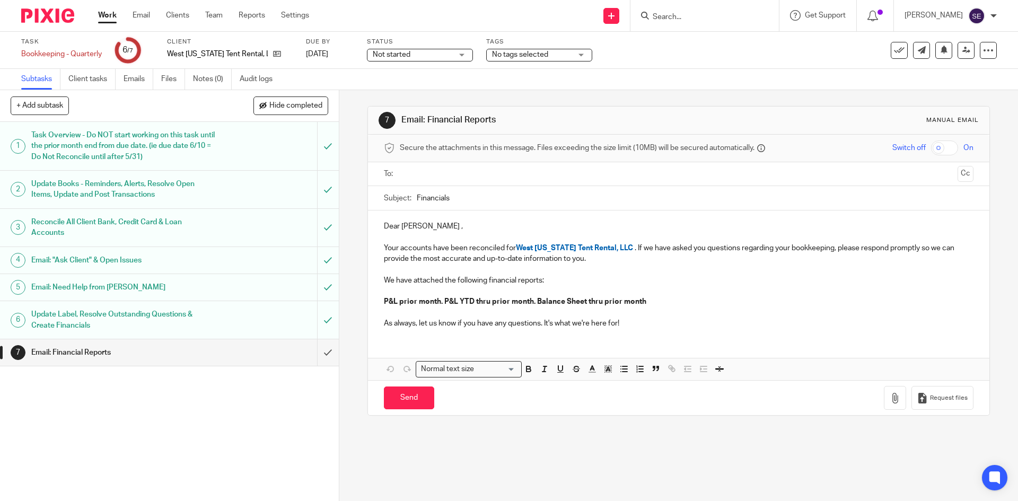
click at [196, 133] on h1 "Task Overview - Do NOT start working on this task until the prior month end fro…" at bounding box center [122, 146] width 183 height 38
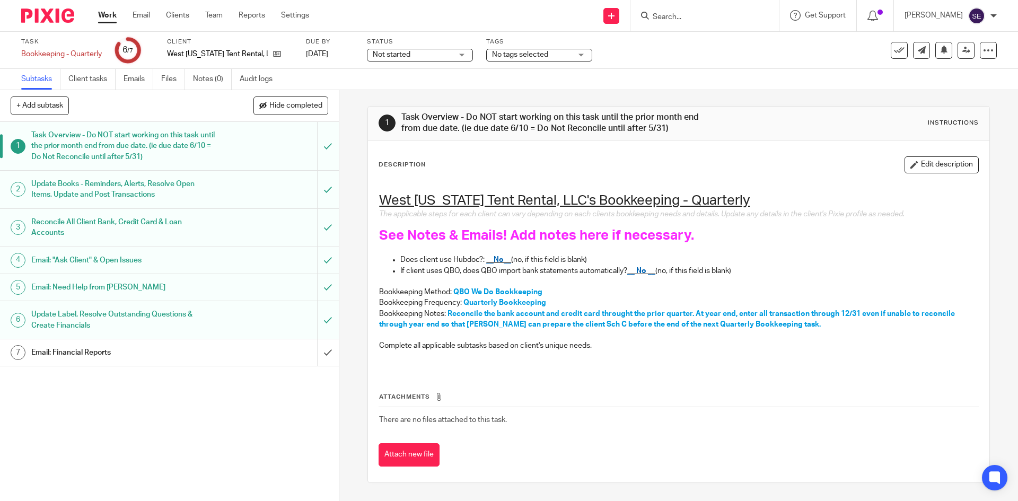
click at [204, 192] on h1 "Update Books - Reminders, Alerts, Resolve Open Items, Update and Post Transacti…" at bounding box center [122, 189] width 183 height 27
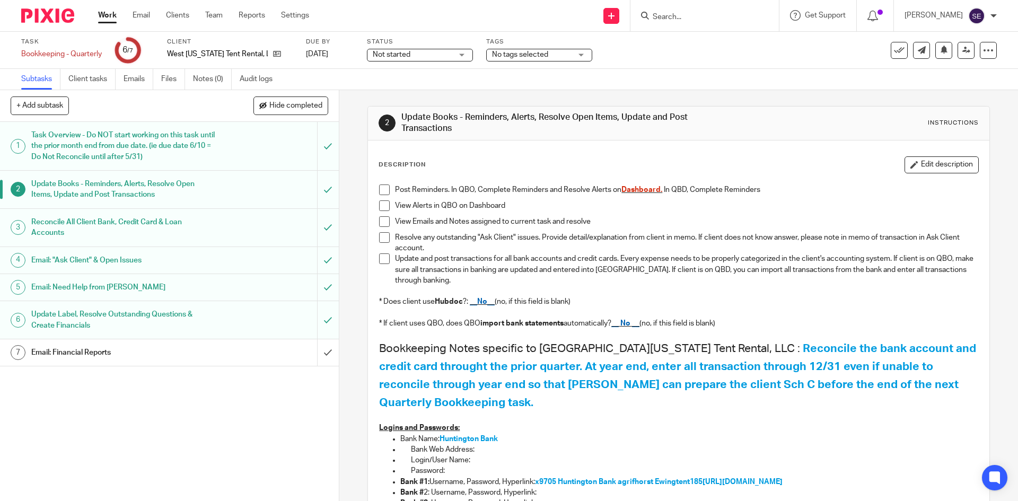
scroll to position [48, 0]
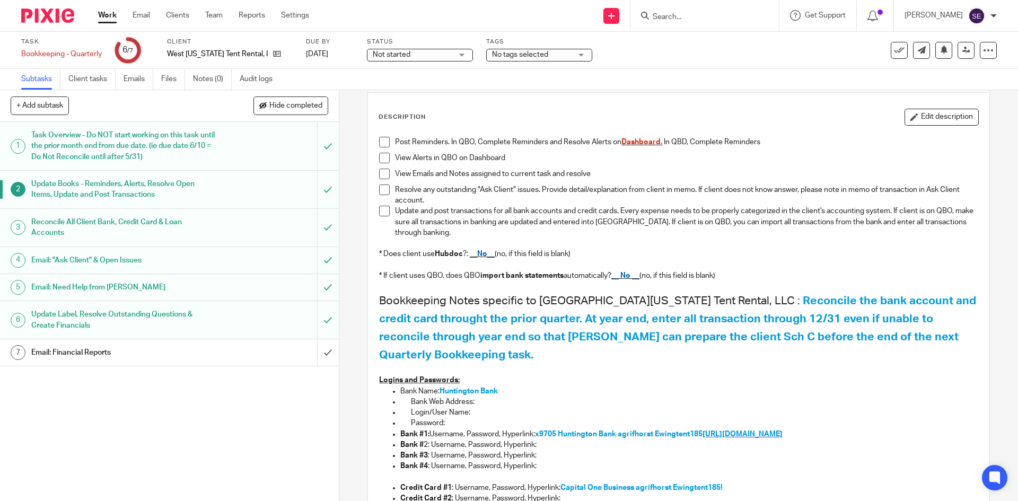
click at [756, 430] on span "https://www.huntington.com/" at bounding box center [742, 433] width 80 height 7
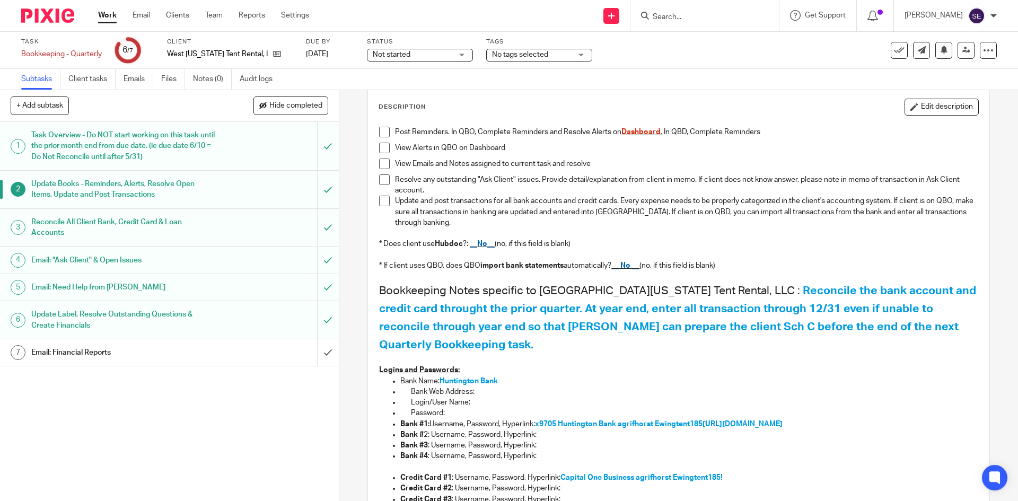
click at [135, 345] on h1 "Email: Financial Reports" at bounding box center [122, 353] width 183 height 16
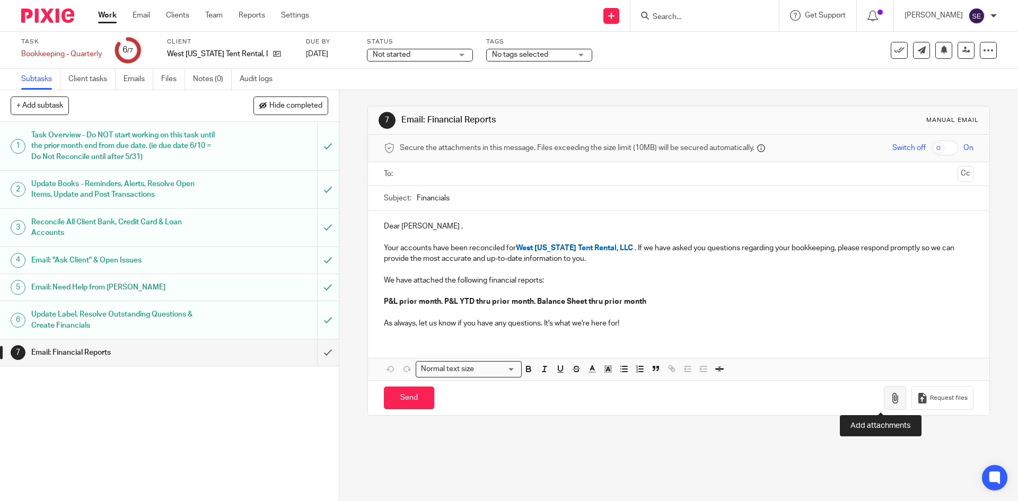
click at [890, 403] on icon "button" at bounding box center [895, 398] width 11 height 11
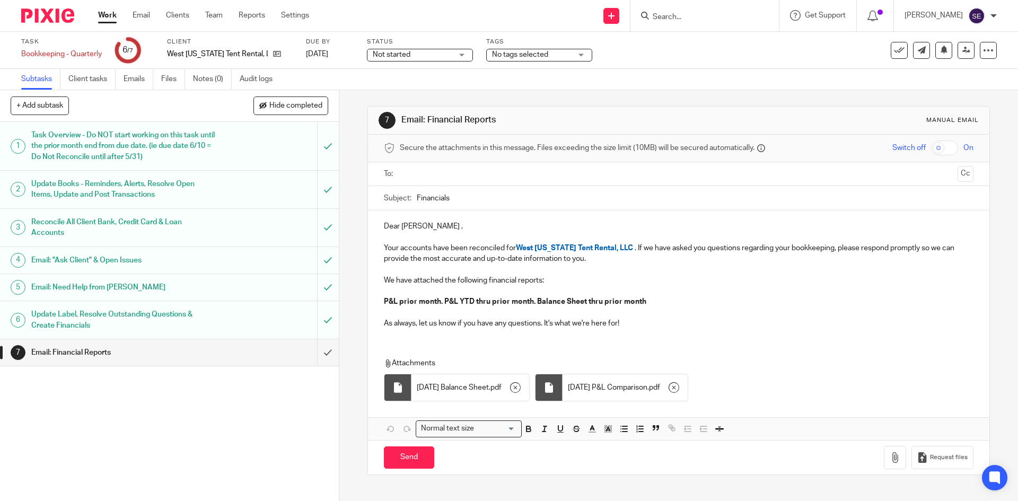
click at [471, 171] on input "text" at bounding box center [677, 174] width 549 height 12
type input "[PERSON_NAME]"
click at [417, 461] on input "Send" at bounding box center [409, 459] width 50 height 23
type input "Sent"
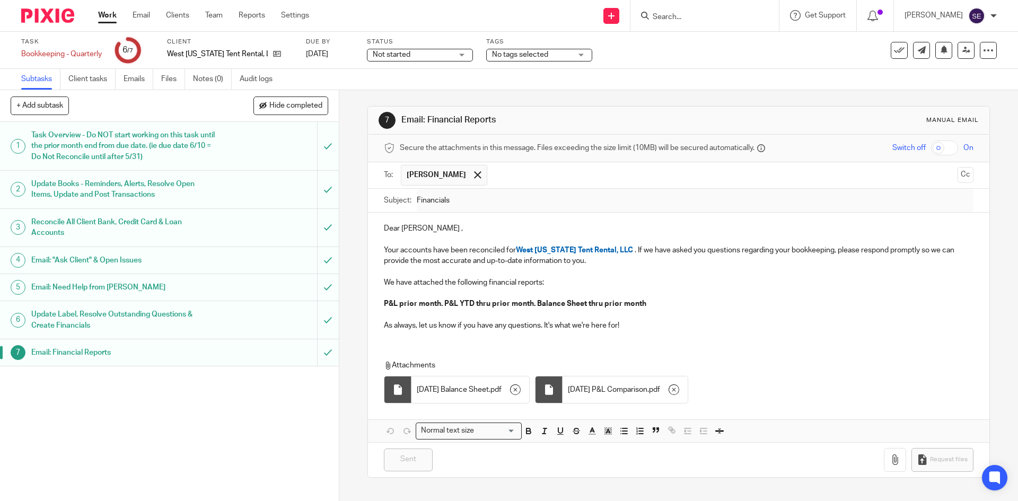
click at [472, 468] on div "Sent You have unsaved changes Request files" at bounding box center [678, 459] width 621 height 35
click at [522, 330] on p "As always, let us know if you have any questions. It's what we're here for!" at bounding box center [678, 325] width 589 height 11
click at [490, 325] on p "As always, let us know if you have any questions. It's what we're here for!" at bounding box center [678, 325] width 589 height 11
click at [251, 259] on div "Email: "Ask Client" & Open Issues" at bounding box center [168, 260] width 275 height 16
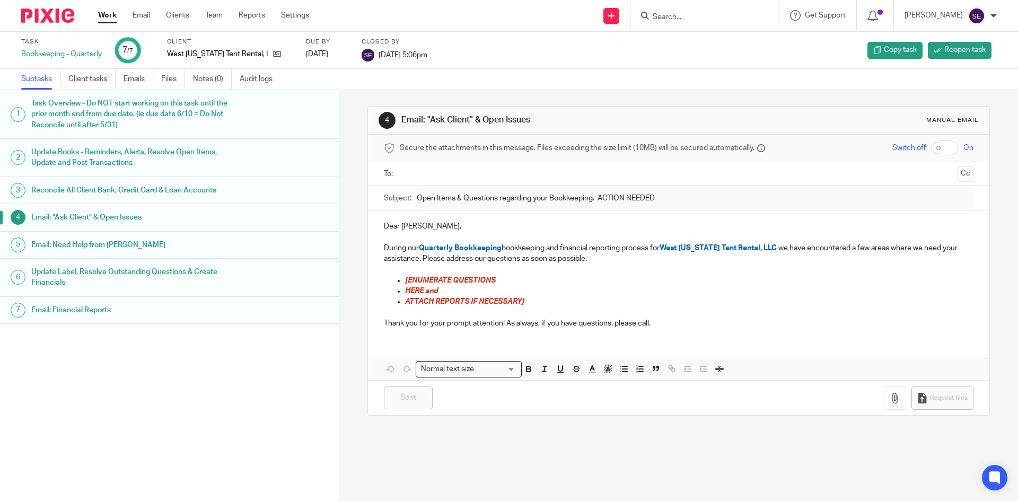
click at [249, 309] on div "Email: Financial Reports" at bounding box center [179, 310] width 297 height 16
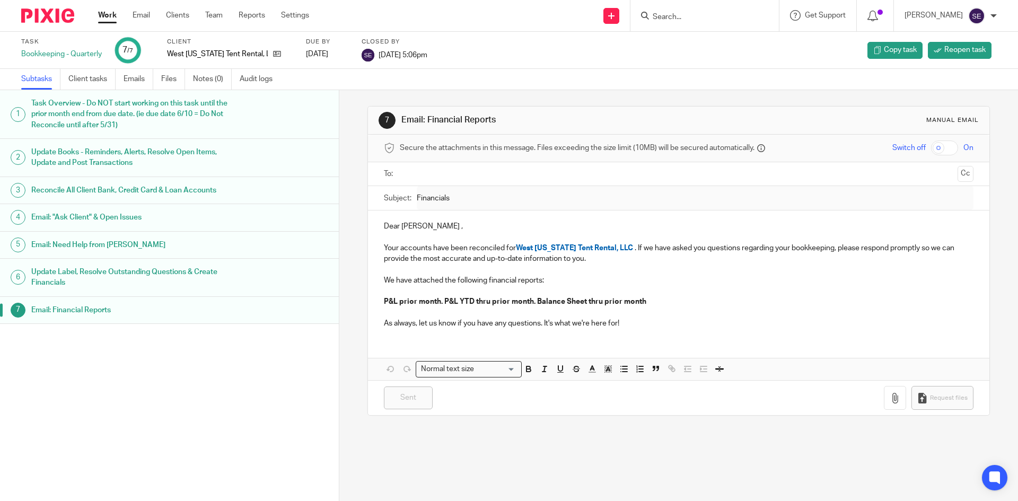
click at [107, 11] on link "Work" at bounding box center [107, 15] width 19 height 11
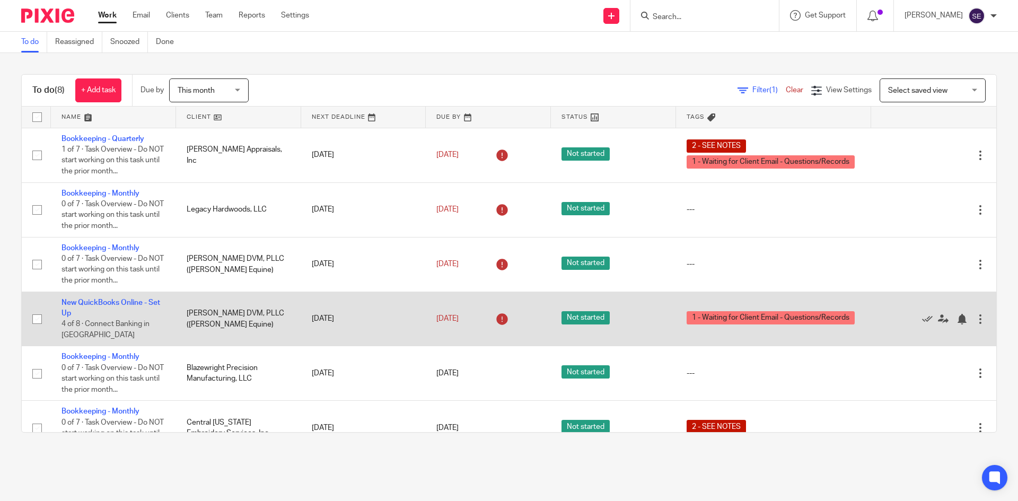
scroll to position [133, 0]
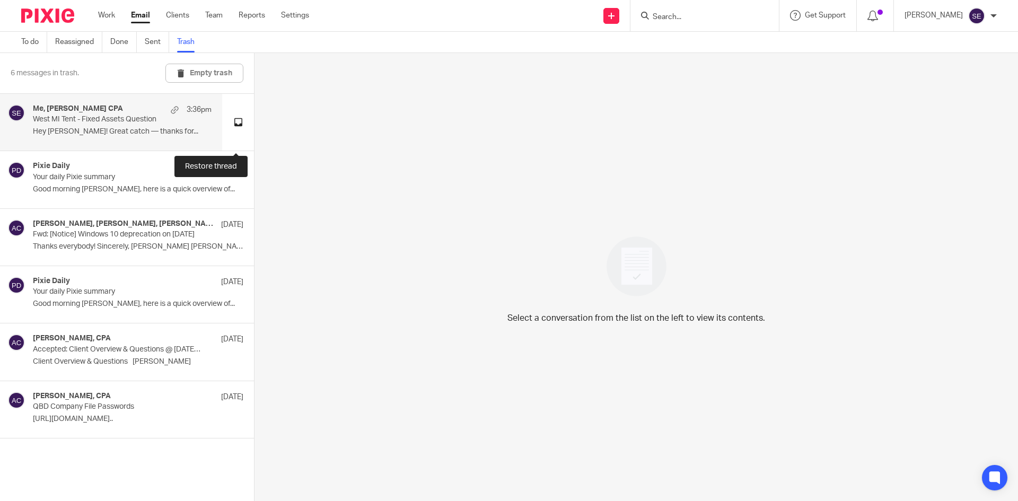
click at [236, 121] on button at bounding box center [238, 122] width 32 height 57
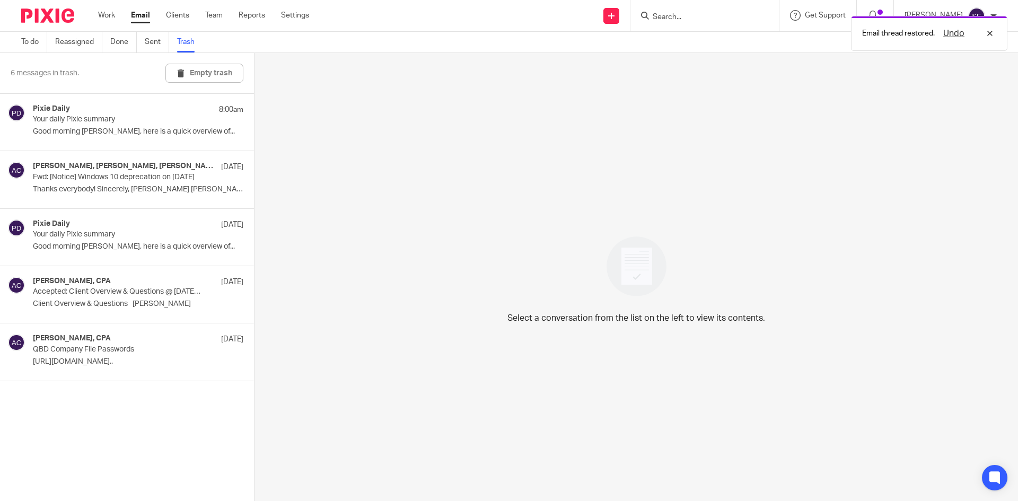
click at [145, 17] on link "Email" at bounding box center [140, 15] width 19 height 11
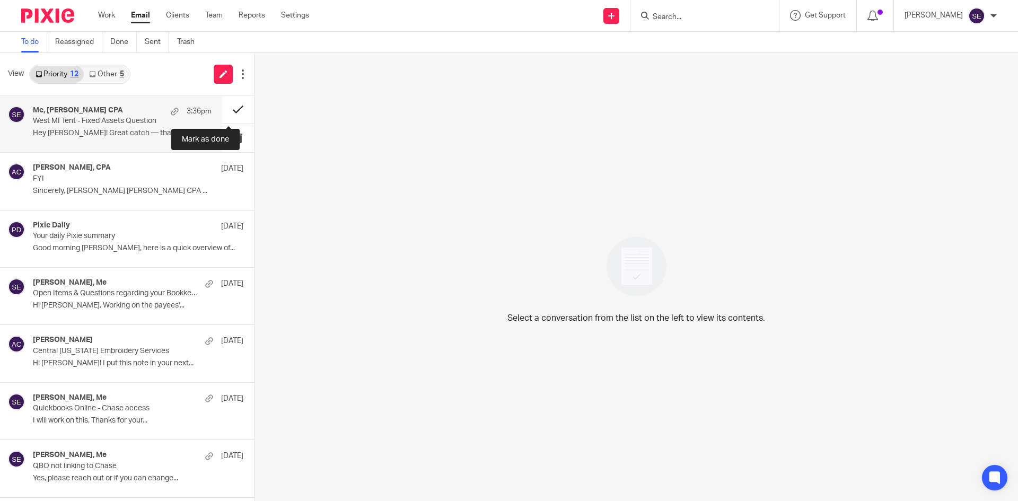
click at [234, 109] on button at bounding box center [238, 109] width 32 height 28
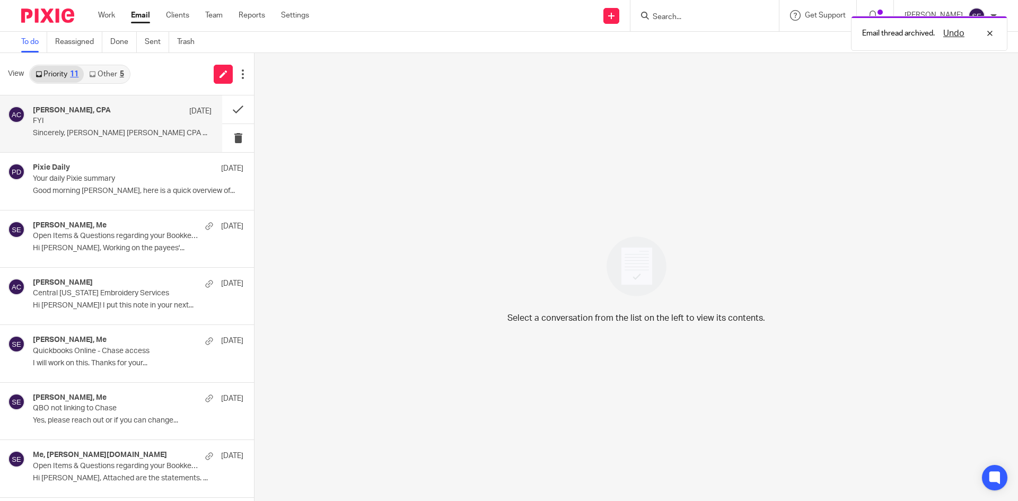
click at [149, 136] on p "Sincerely, Amy Amy L Corfixsen CPA ..." at bounding box center [122, 133] width 179 height 9
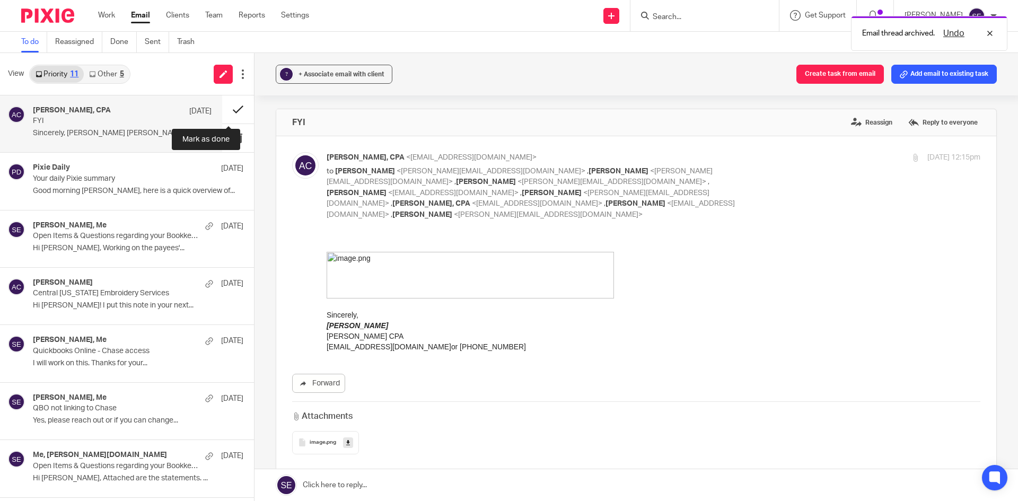
click at [227, 107] on button at bounding box center [238, 109] width 32 height 28
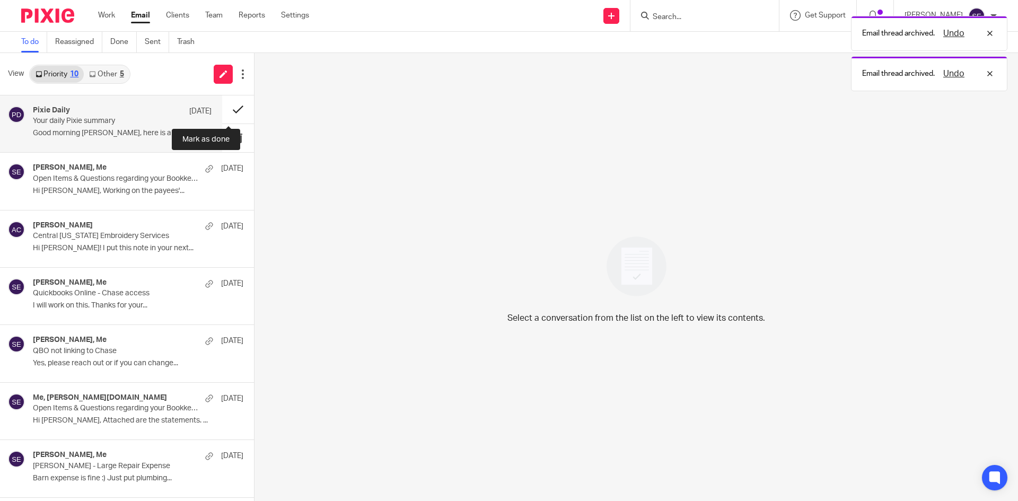
click at [222, 110] on button at bounding box center [238, 109] width 32 height 28
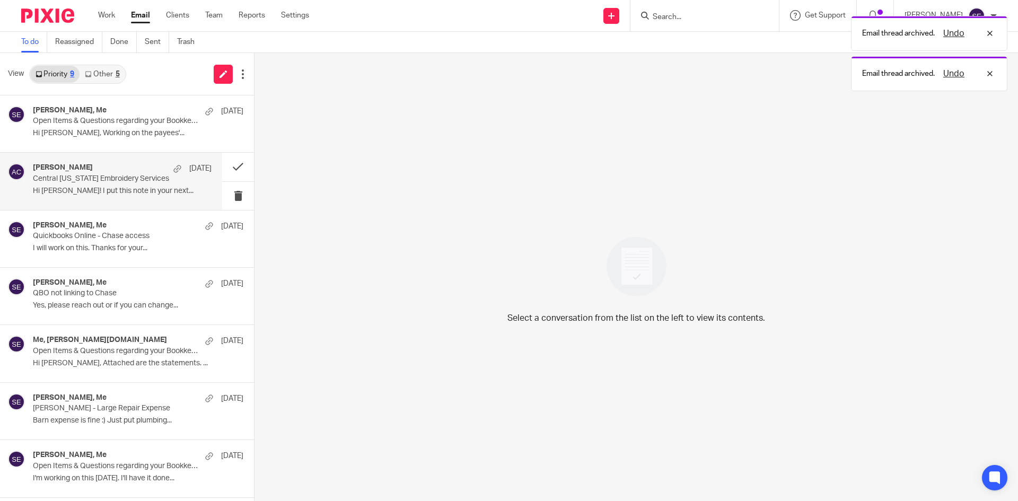
click at [134, 175] on p "Central Michigan Embroidery Services" at bounding box center [104, 178] width 143 height 9
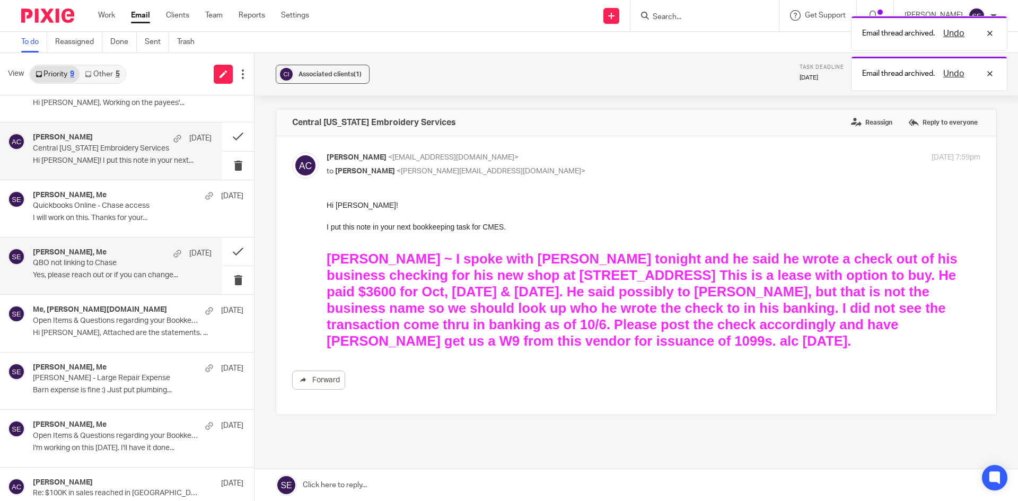
scroll to position [31, 0]
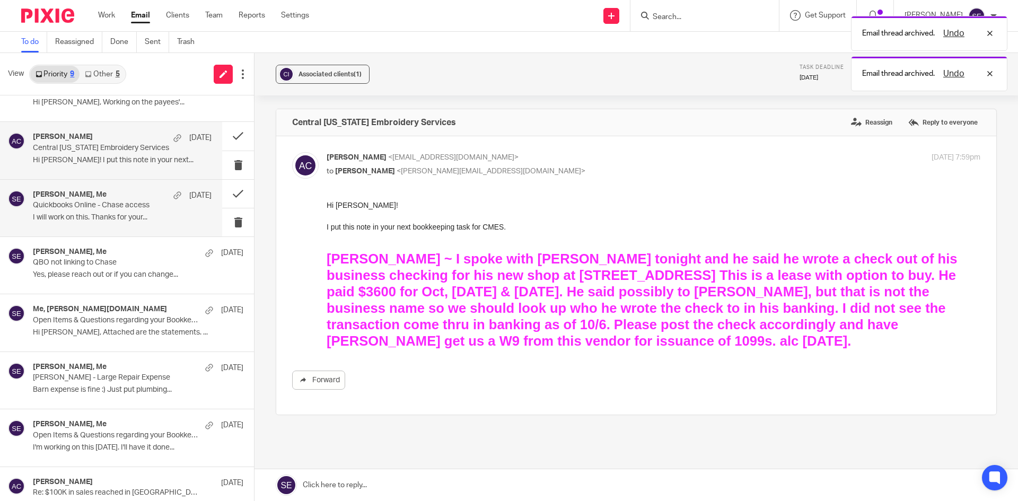
click at [112, 214] on p "I will work on this. Thanks for your..." at bounding box center [122, 217] width 179 height 9
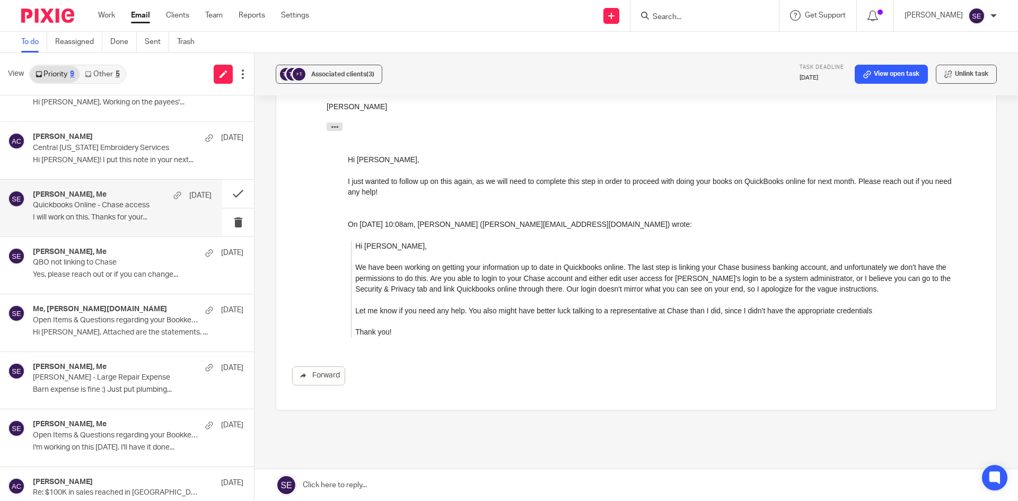
scroll to position [295, 0]
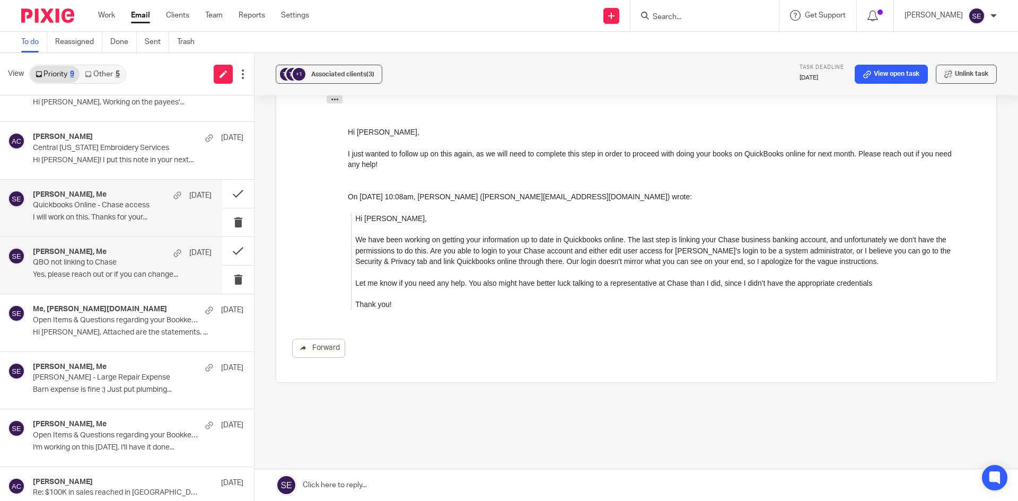
click at [99, 288] on div "Amy Corfixsen, Me Sep 17 QBO not linking to Chase Yes, please reach out or if y…" at bounding box center [111, 265] width 222 height 57
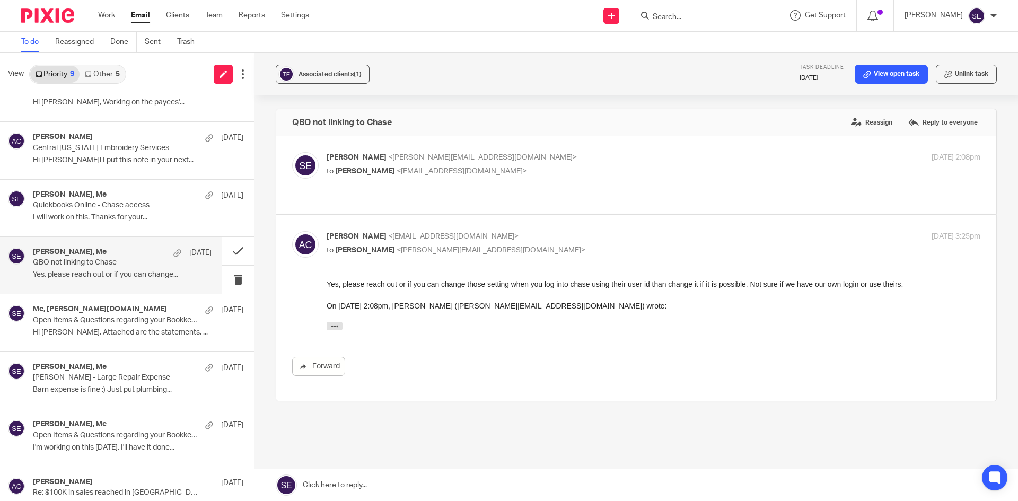
scroll to position [0, 0]
click at [222, 246] on button at bounding box center [238, 251] width 32 height 28
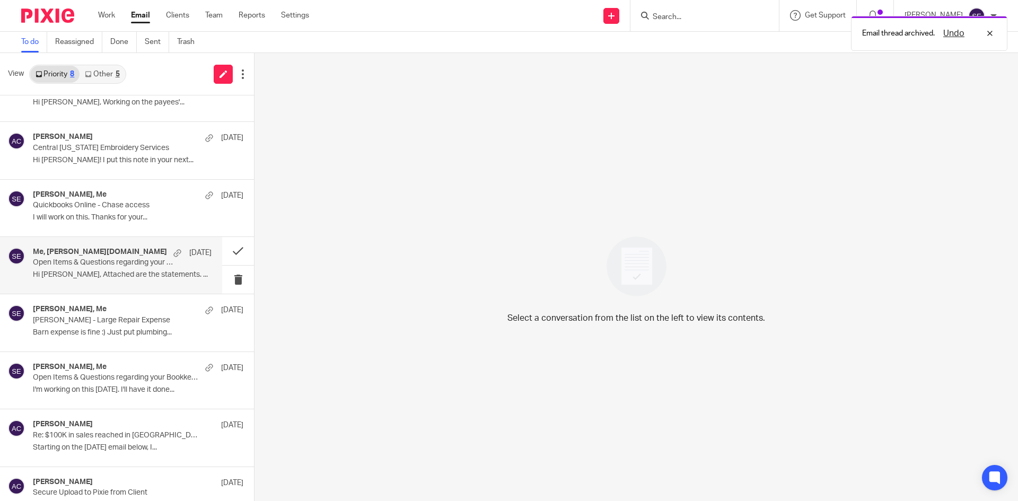
click at [115, 268] on div "Me, andrew legacyhardwoods.com Sep 17 Open Items & Questions regarding your Boo…" at bounding box center [122, 266] width 179 height 36
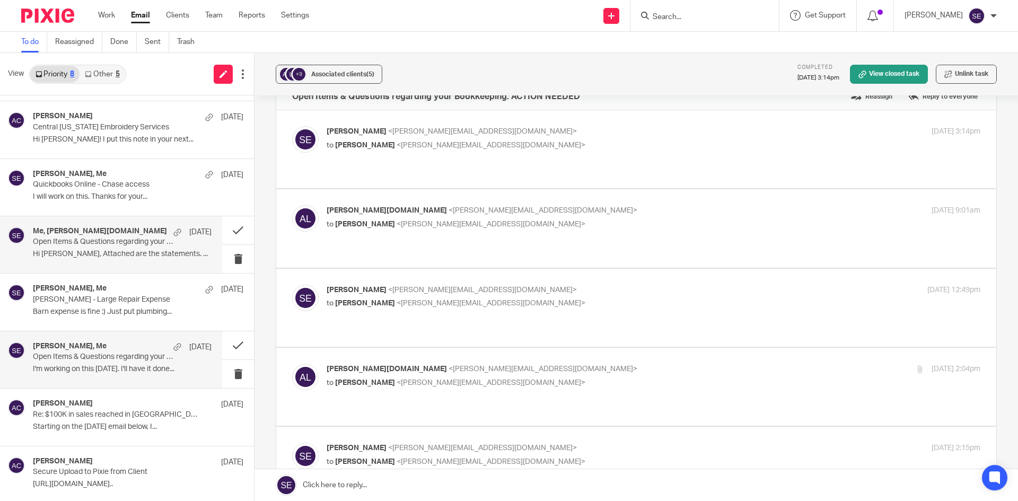
scroll to position [54, 0]
click at [122, 360] on div "Dana Schau, Me Aug 25 Open Items & Questions regarding your Bookkeeping. ACTION…" at bounding box center [122, 357] width 179 height 36
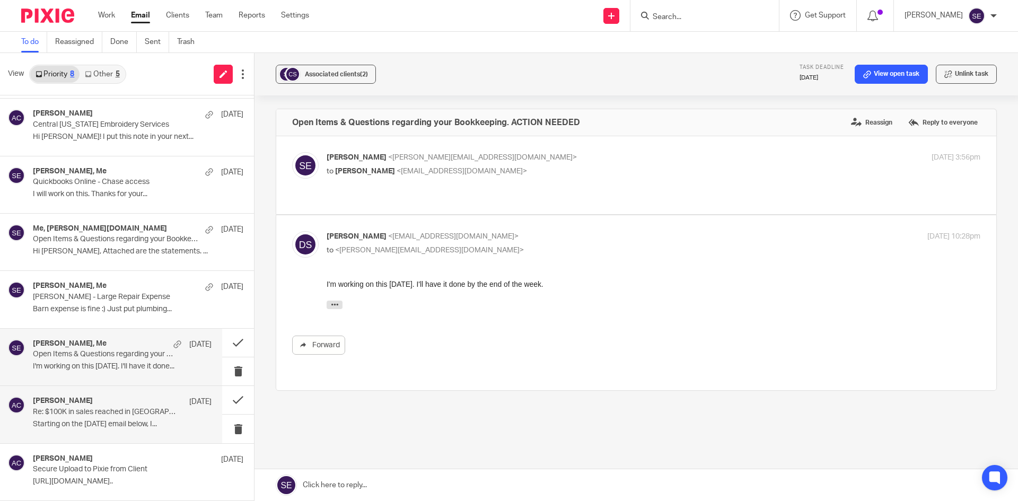
scroll to position [0, 0]
click at [116, 418] on div "Amy Corfixsen Aug 18 Re: $100K in sales reached in NC for Royer Neuroscience - …" at bounding box center [122, 415] width 179 height 36
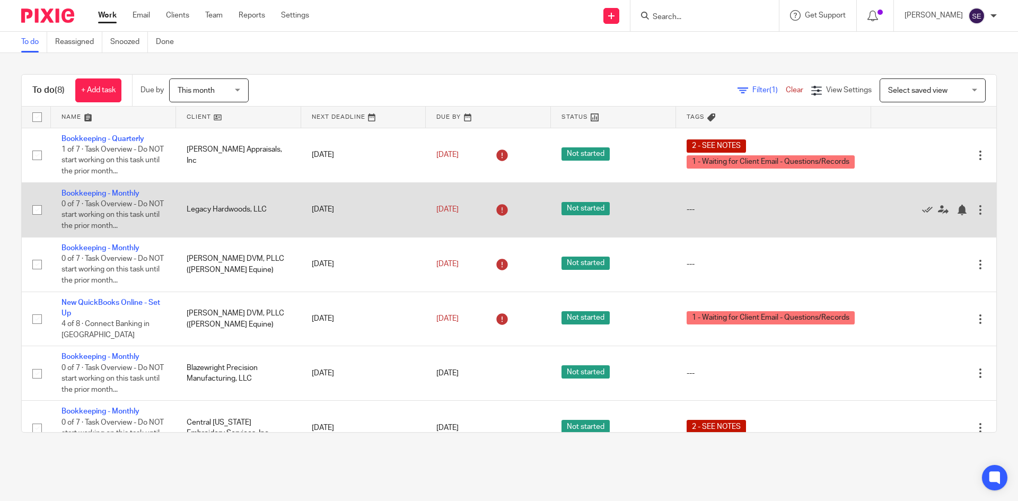
scroll to position [133, 0]
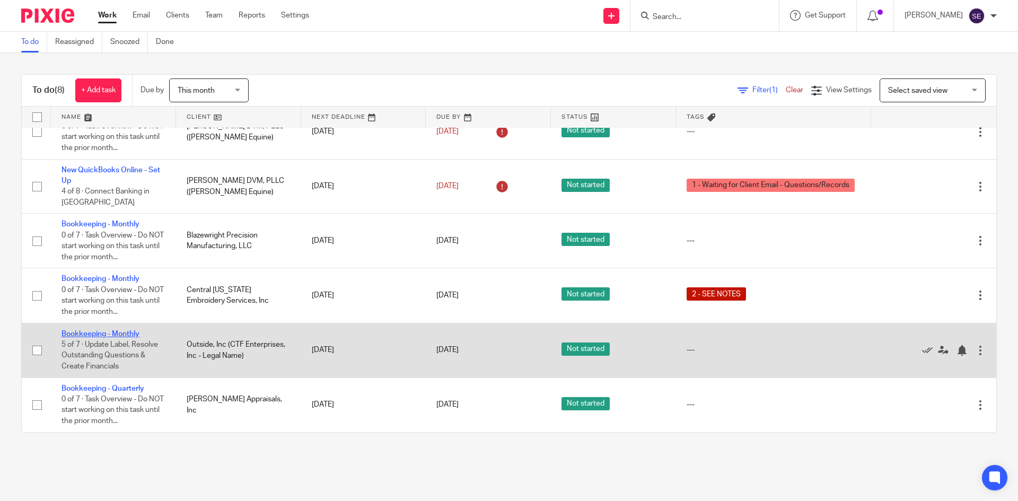
click at [124, 333] on link "Bookkeeping - Monthly" at bounding box center [100, 333] width 78 height 7
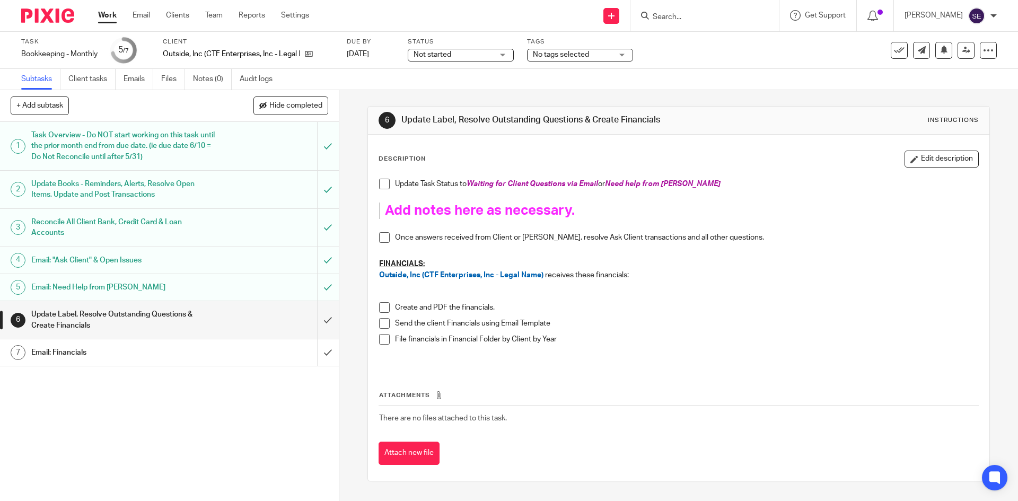
click at [131, 163] on h1 "Task Overview - Do NOT start working on this task until the prior month end fro…" at bounding box center [122, 146] width 183 height 38
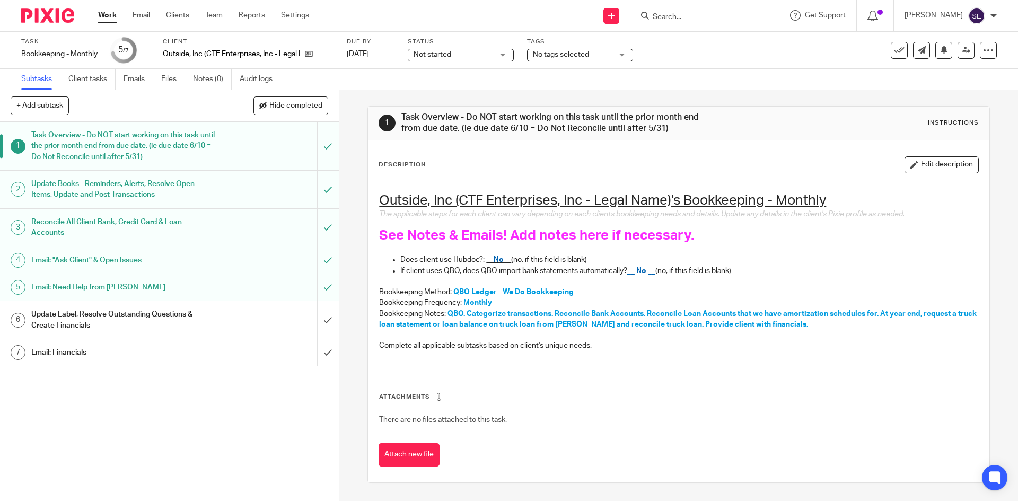
click at [189, 213] on link "3 Reconcile All Client Bank, Credit Card & Loan Accounts" at bounding box center [158, 228] width 317 height 38
click at [186, 202] on h1 "Update Books - Reminders, Alerts, Resolve Open Items, Update and Post Transacti…" at bounding box center [122, 189] width 183 height 27
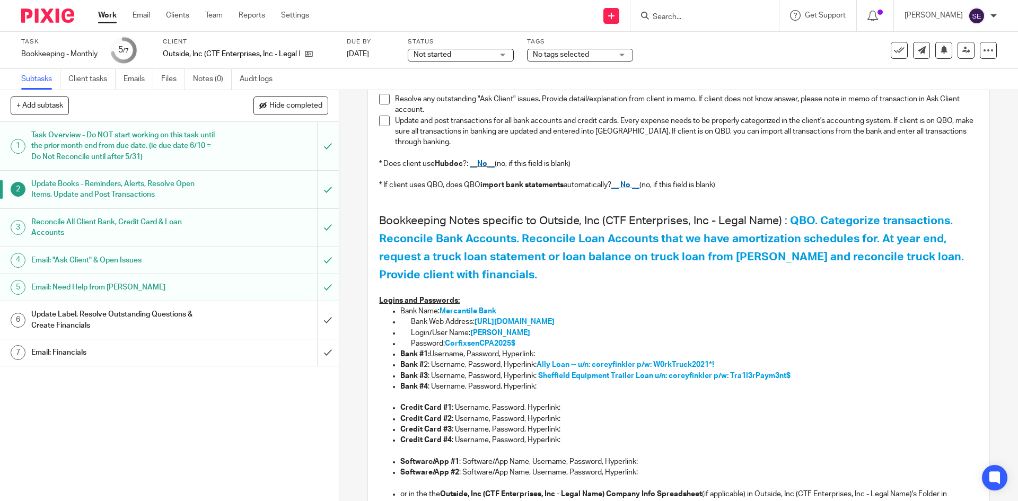
scroll to position [177, 0]
click at [499, 321] on span "[URL][DOMAIN_NAME]" at bounding box center [514, 321] width 80 height 7
